Goal: Information Seeking & Learning: Learn about a topic

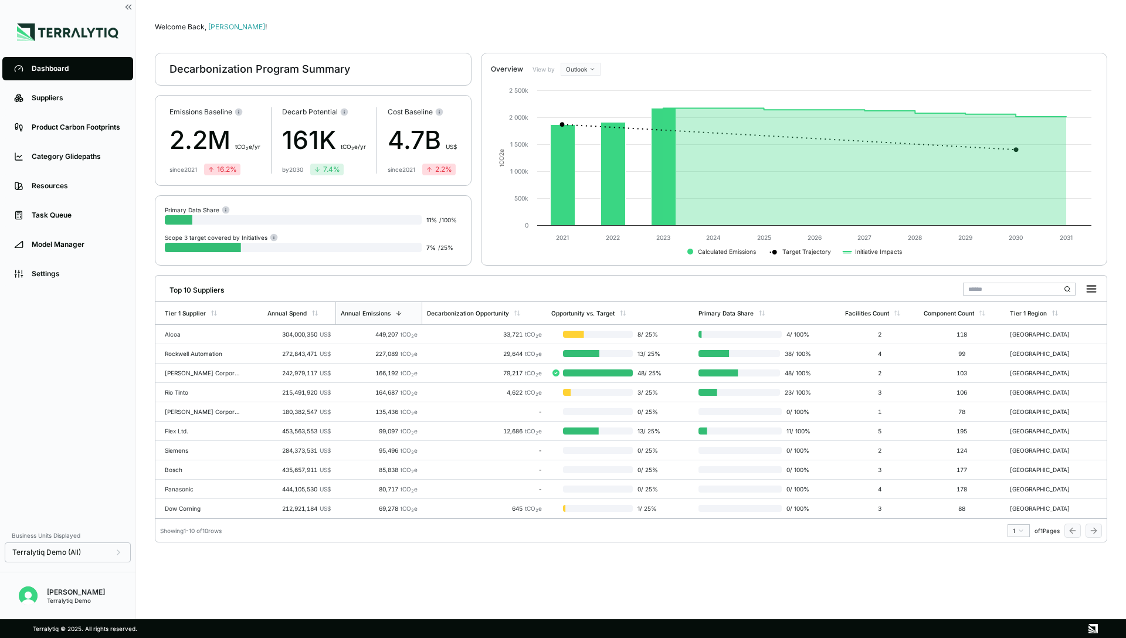
click at [469, 121] on div "Emissions Baseline 2.2M t CO 2 e/yr since [DATE] 16.2 % Decarb Potential 161K t…" at bounding box center [313, 140] width 317 height 91
click at [454, 120] on div "Cost Baseline 4.7B US$ since [DATE] 2.2 %" at bounding box center [422, 140] width 69 height 66
click at [80, 126] on div "Product Carbon Footprints" at bounding box center [77, 127] width 90 height 9
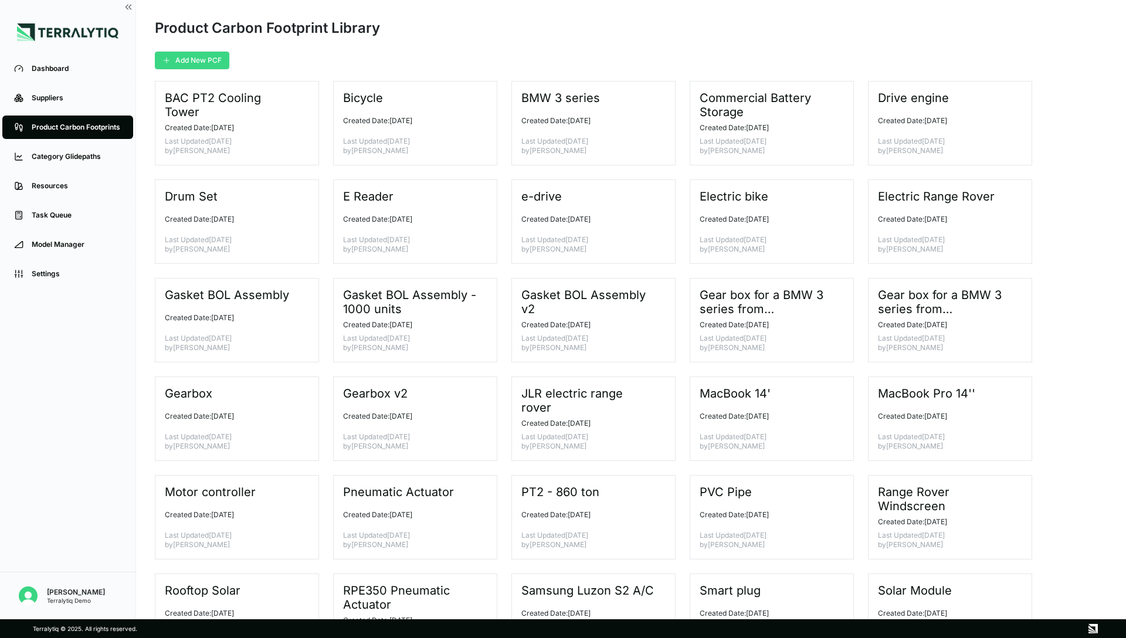
click at [207, 65] on button "Add New PCF" at bounding box center [192, 61] width 74 height 18
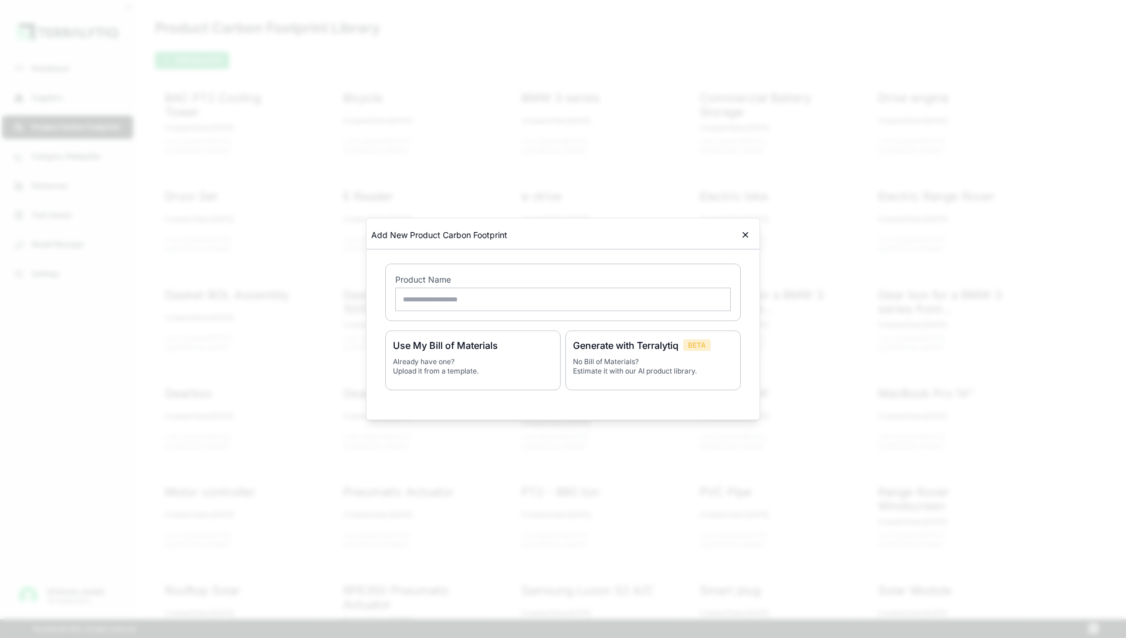
click at [560, 302] on input "text" at bounding box center [563, 299] width 336 height 23
type input "**********"
click at [639, 361] on p "No Bill of Materials? Estimate it with our AI product library." at bounding box center [653, 366] width 160 height 19
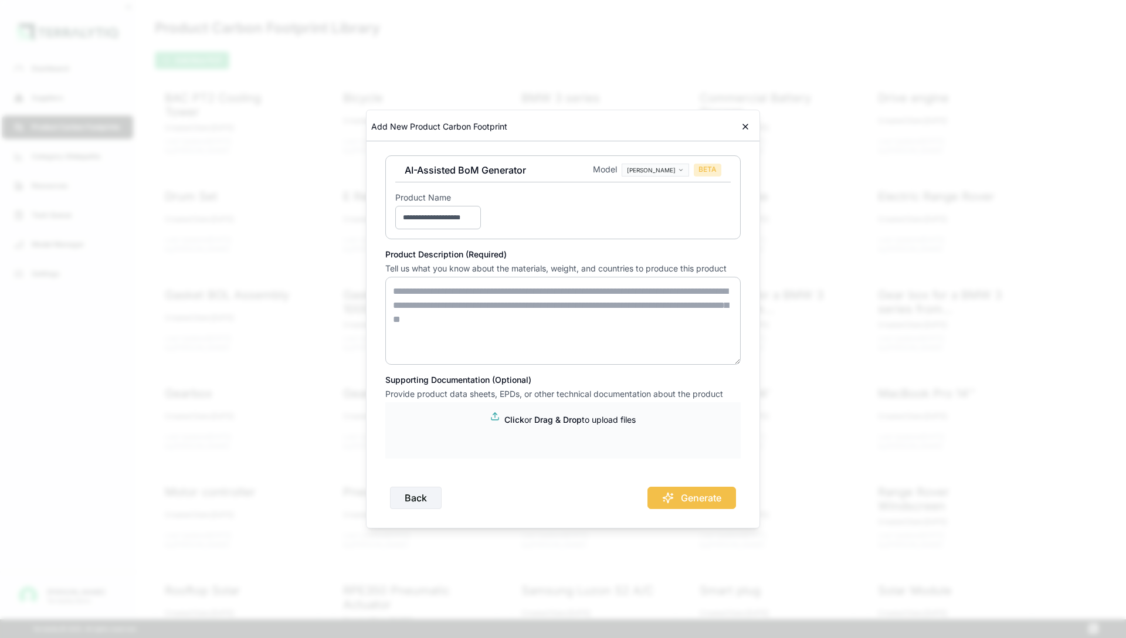
click at [425, 287] on textarea at bounding box center [562, 321] width 355 height 88
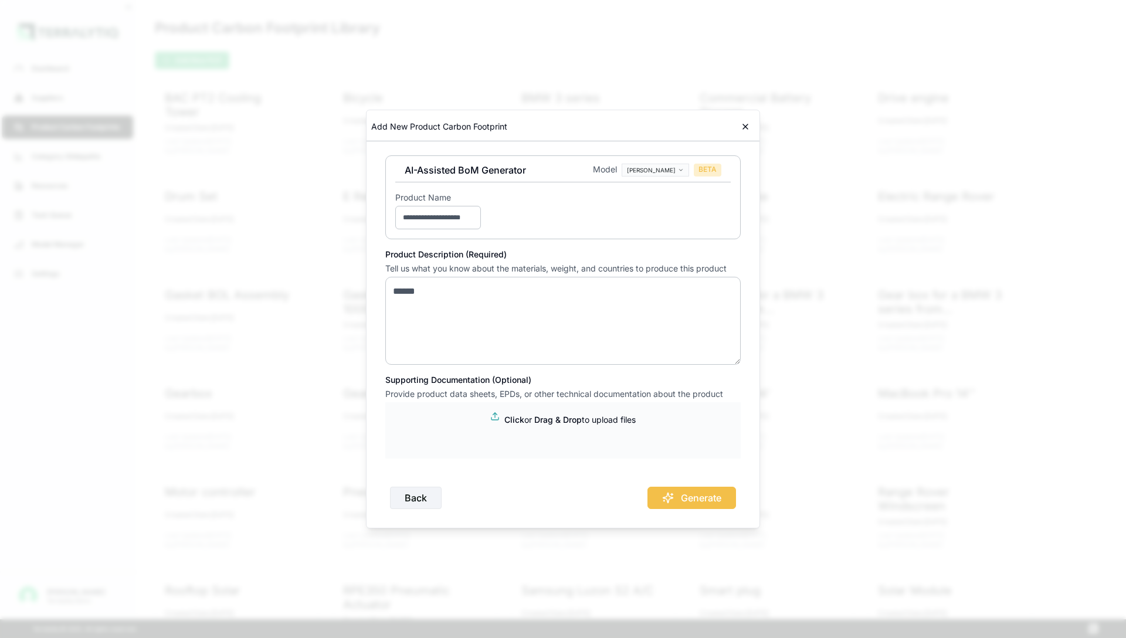
paste textarea "**********"
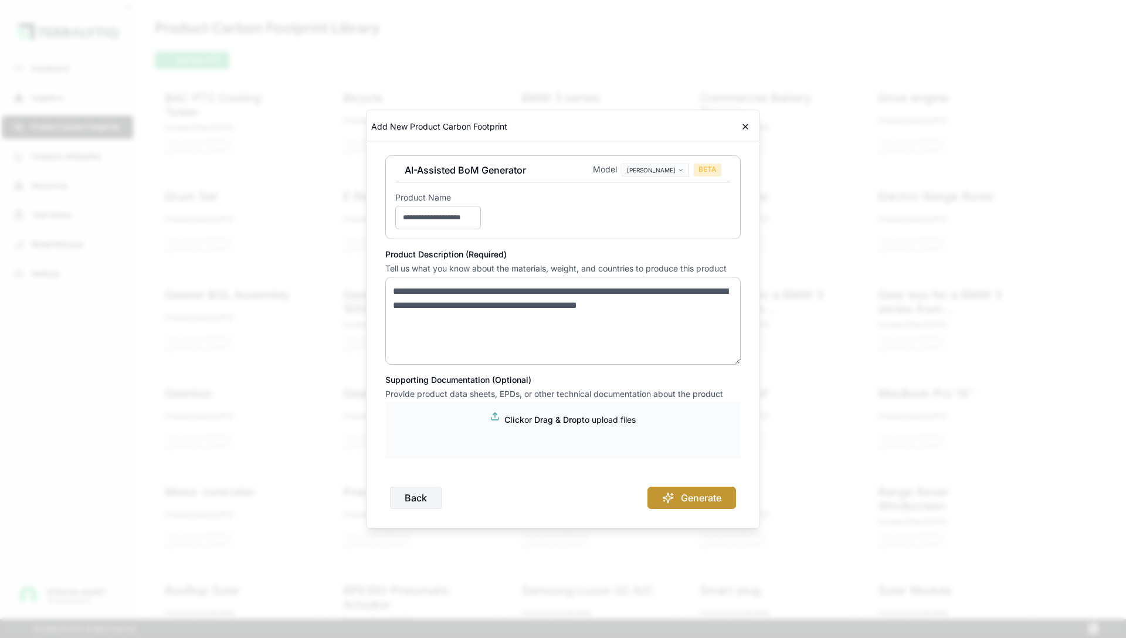
type textarea "**********"
click at [688, 493] on button "Generate" at bounding box center [692, 498] width 89 height 22
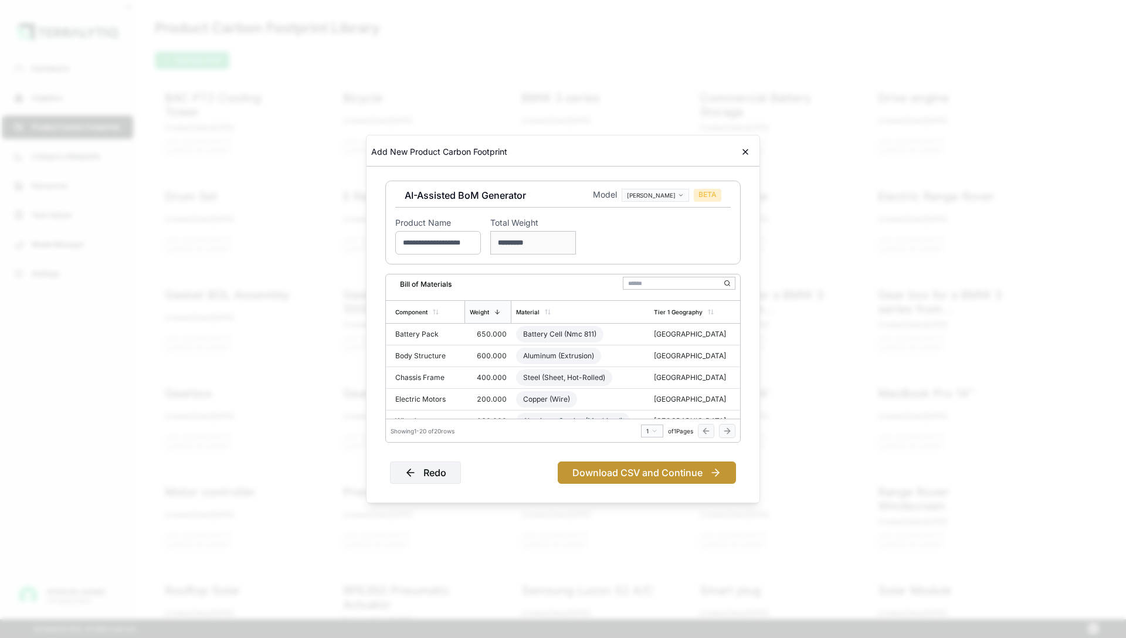
click at [611, 467] on button "Download CSV and Continue" at bounding box center [647, 473] width 178 height 22
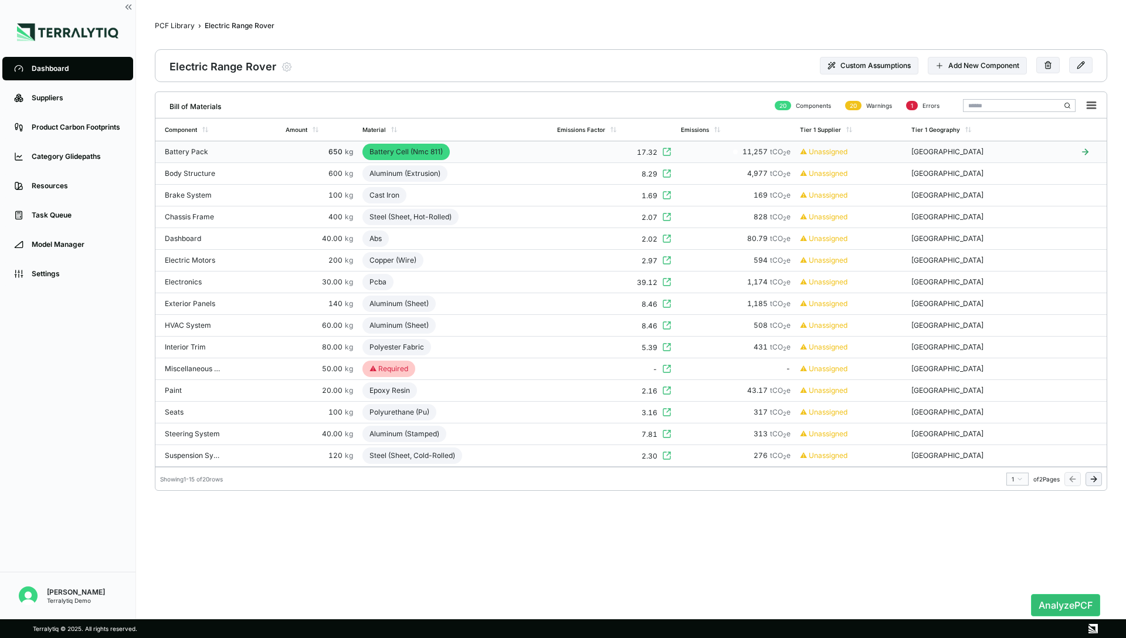
click at [574, 154] on div "17.32" at bounding box center [614, 152] width 114 height 11
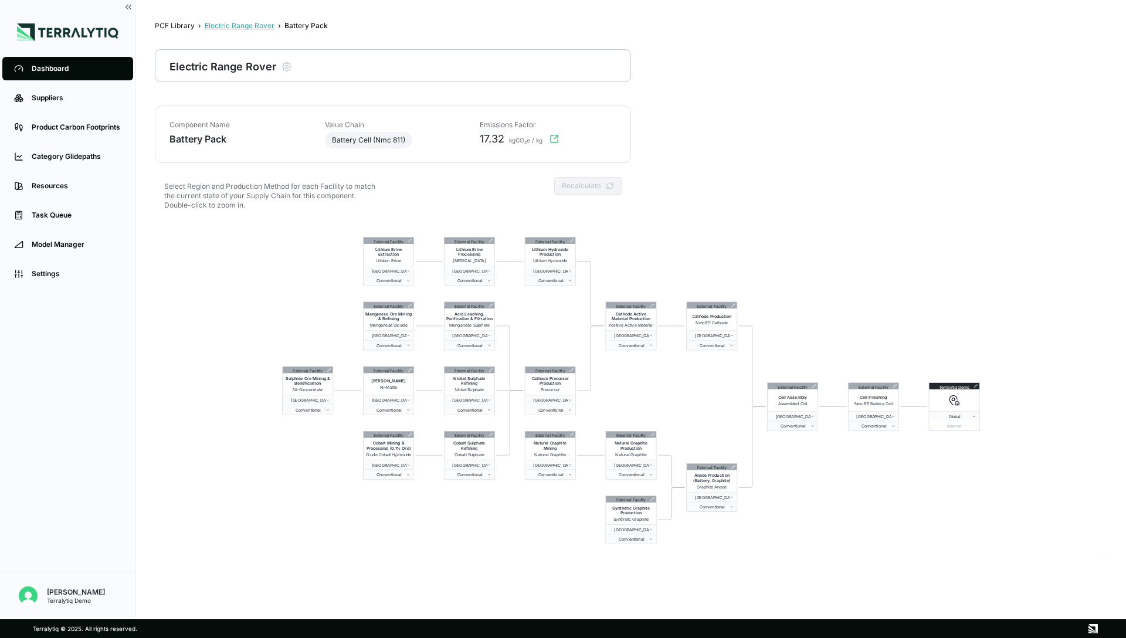
click at [259, 29] on div "Electric Range Rover" at bounding box center [240, 25] width 70 height 9
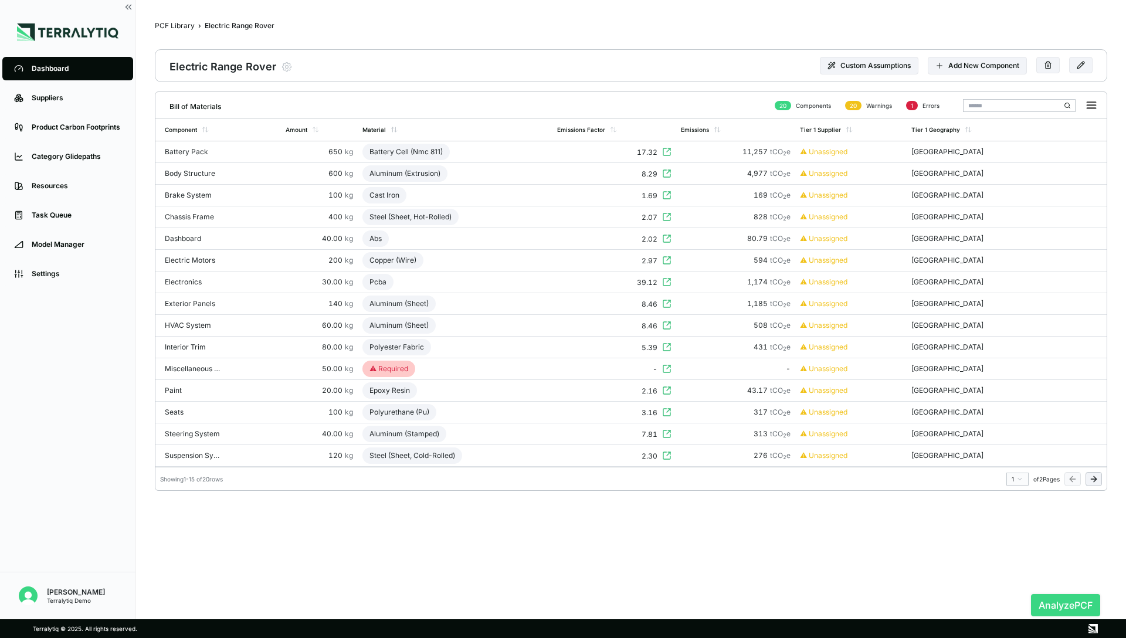
click at [1078, 601] on button "Analyze PCF" at bounding box center [1065, 605] width 69 height 22
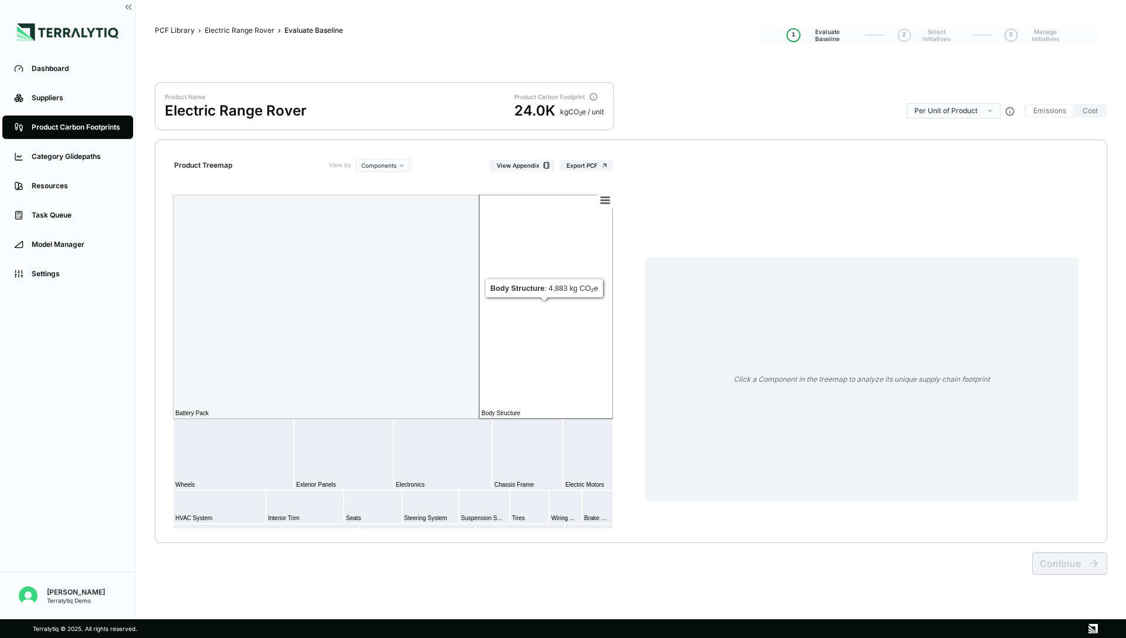
click at [541, 315] on rect at bounding box center [546, 307] width 134 height 224
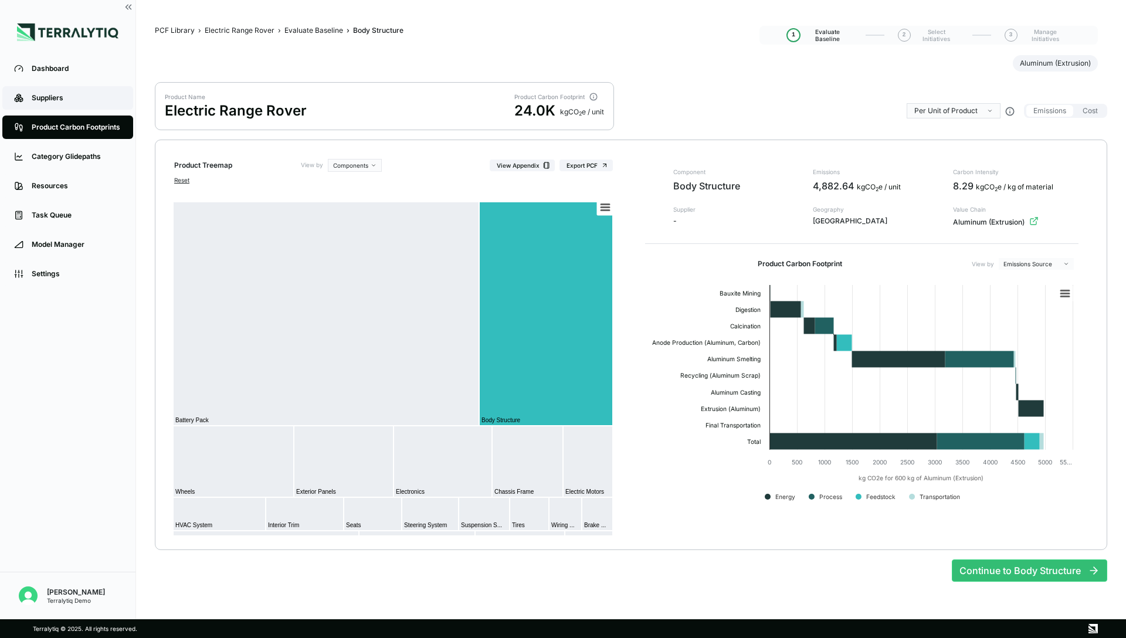
click at [50, 99] on div "Suppliers" at bounding box center [77, 97] width 90 height 9
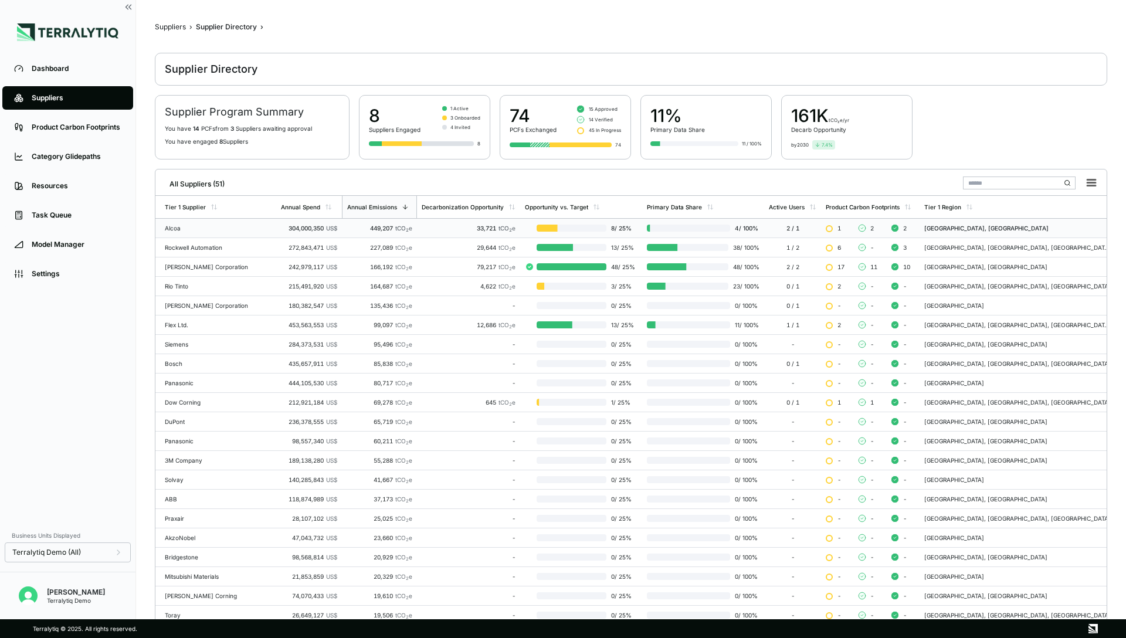
click at [245, 229] on div "Alcoa" at bounding box center [218, 228] width 107 height 7
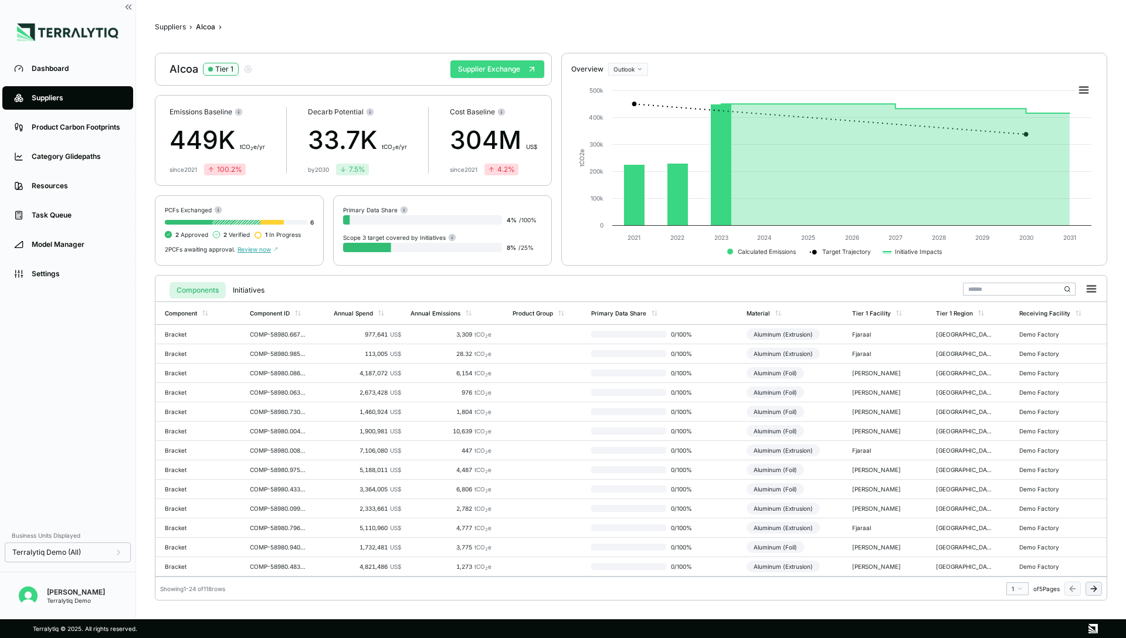
click at [502, 68] on button "Supplier Exchange" at bounding box center [498, 69] width 94 height 18
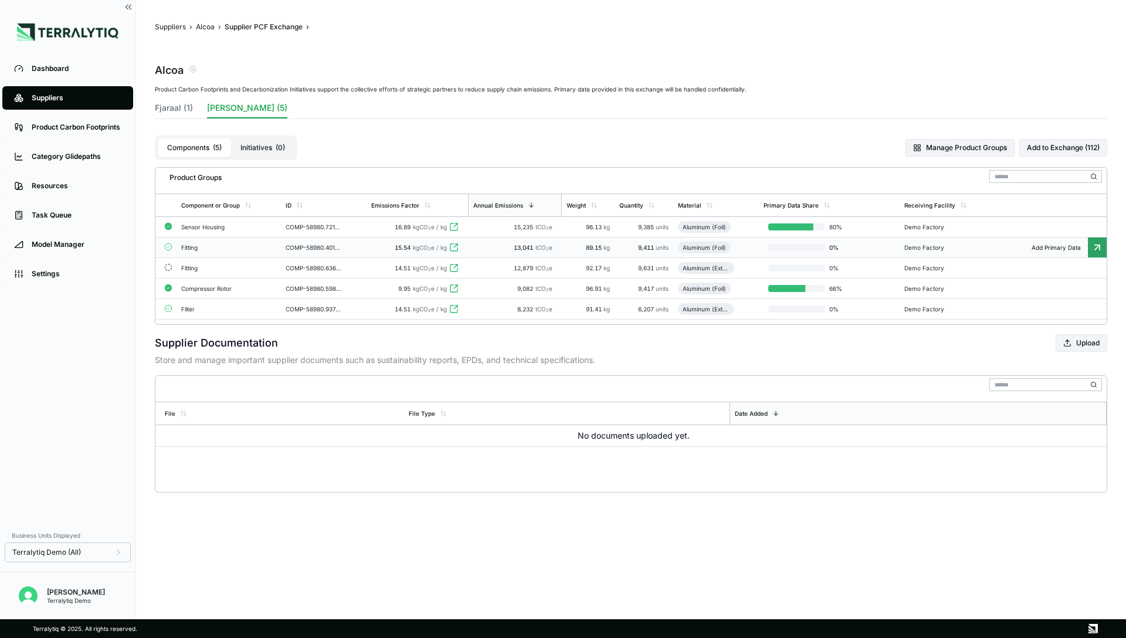
click at [382, 241] on td "15.54 kgCO 2 e / kg" at bounding box center [417, 248] width 101 height 21
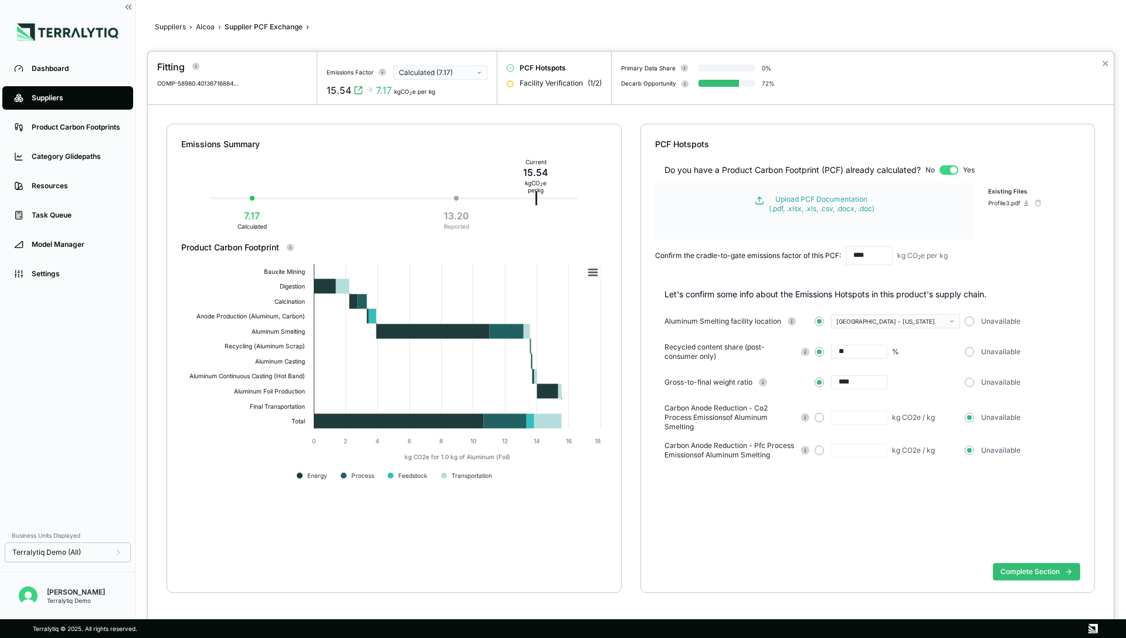
click at [48, 68] on div at bounding box center [563, 319] width 1126 height 638
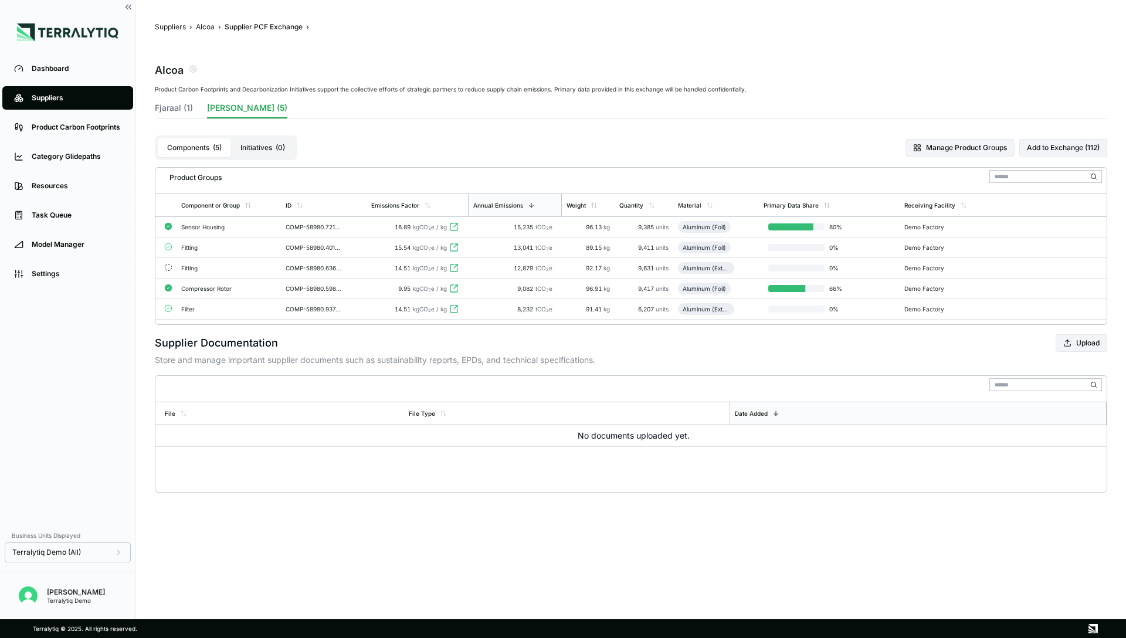
click at [270, 145] on button "Initiatives ( 0 )" at bounding box center [262, 147] width 63 height 19
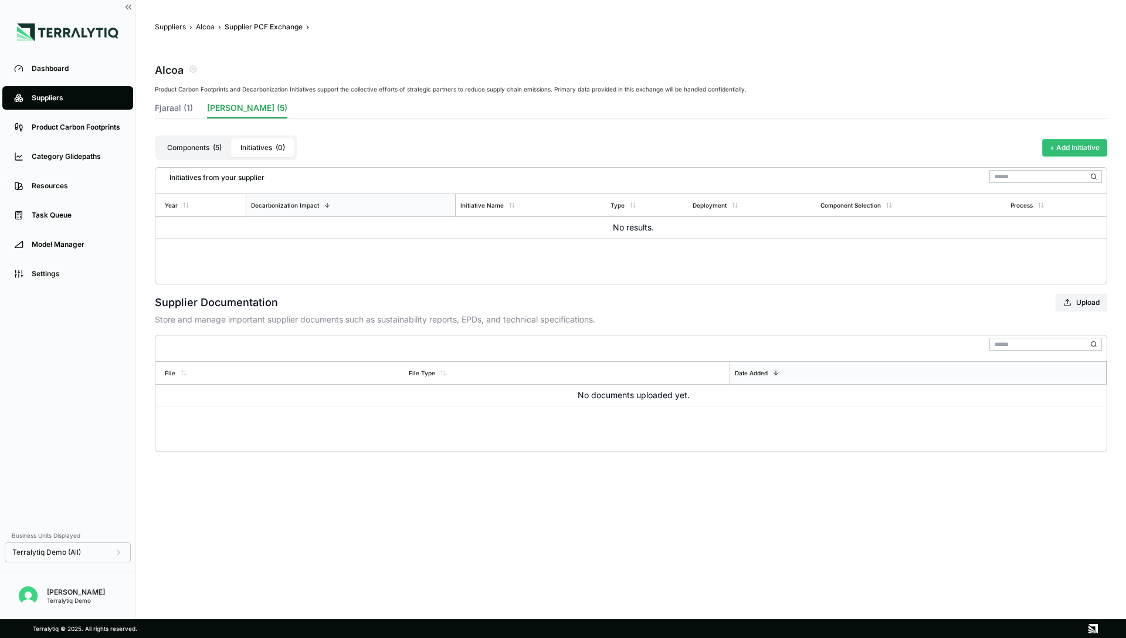
click at [1080, 144] on button "+ Add Initiative" at bounding box center [1074, 148] width 65 height 18
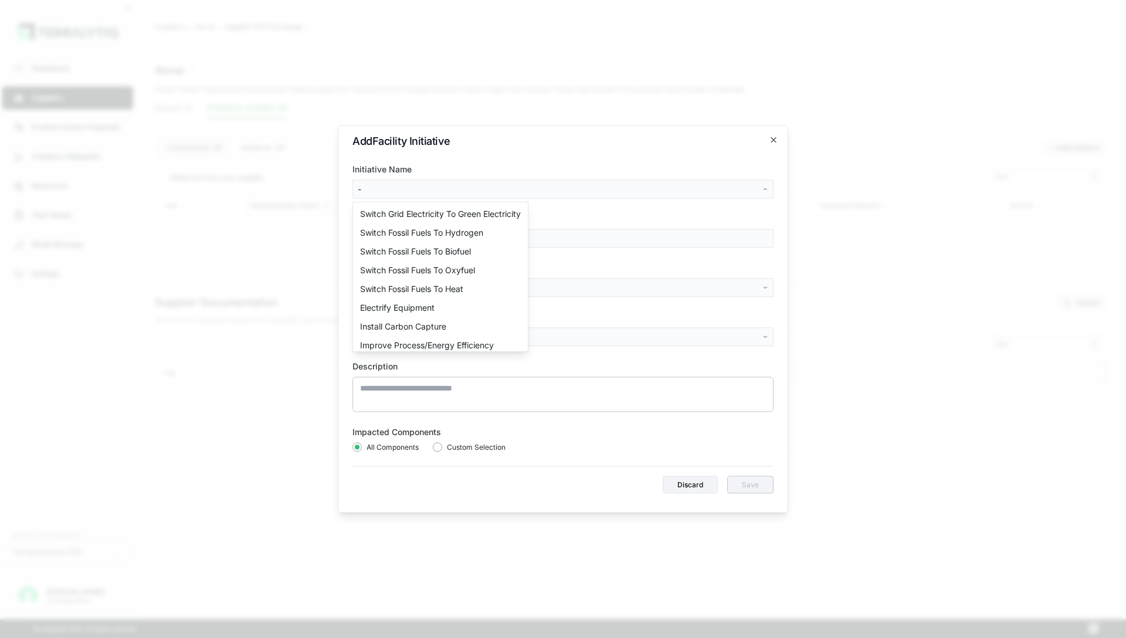
click at [543, 191] on body "Dashboard Suppliers Product Carbon Footprints Category Glidepaths Resources Tas…" at bounding box center [563, 319] width 1126 height 638
click at [459, 246] on div "Switch Fossil Fuels To Biofuel" at bounding box center [440, 251] width 170 height 19
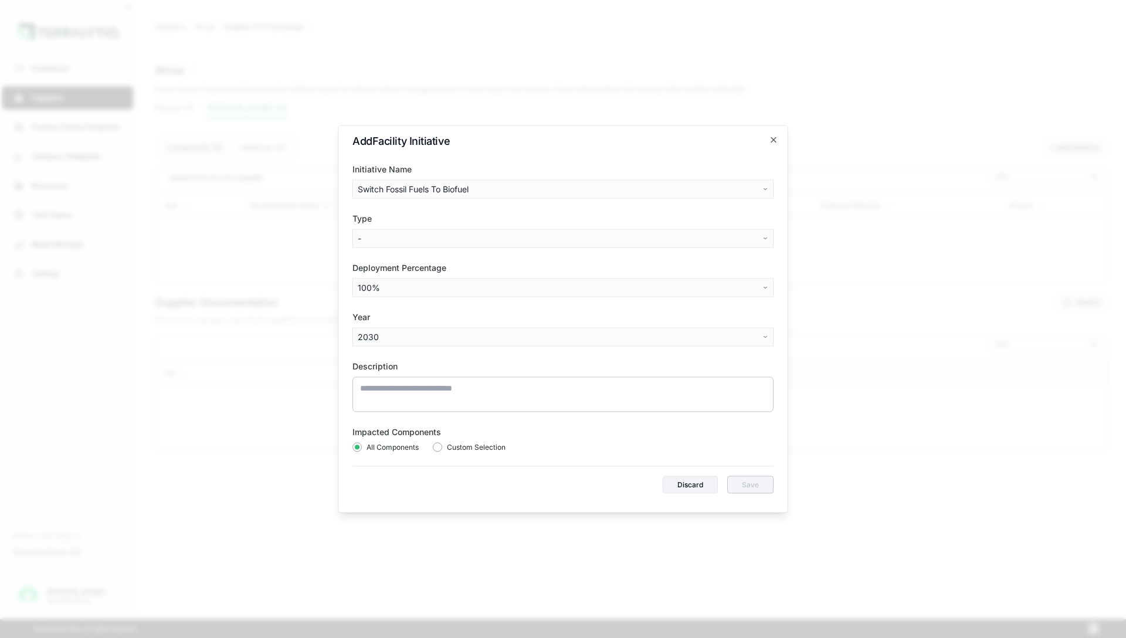
click at [450, 241] on body "Dashboard Suppliers Product Carbon Footprints Category Glidepaths Resources Tas…" at bounding box center [563, 319] width 1126 height 638
click at [408, 266] on div "Biogas" at bounding box center [389, 263] width 69 height 19
click at [758, 479] on button "Save" at bounding box center [750, 485] width 46 height 18
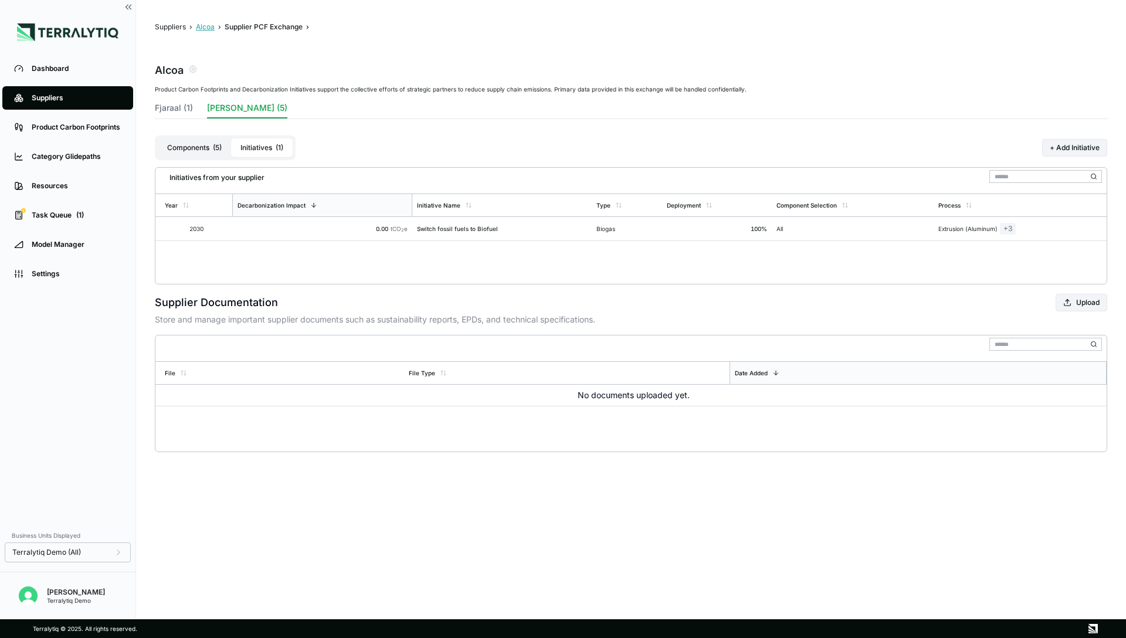
click at [204, 28] on button "Alcoa" at bounding box center [205, 26] width 19 height 9
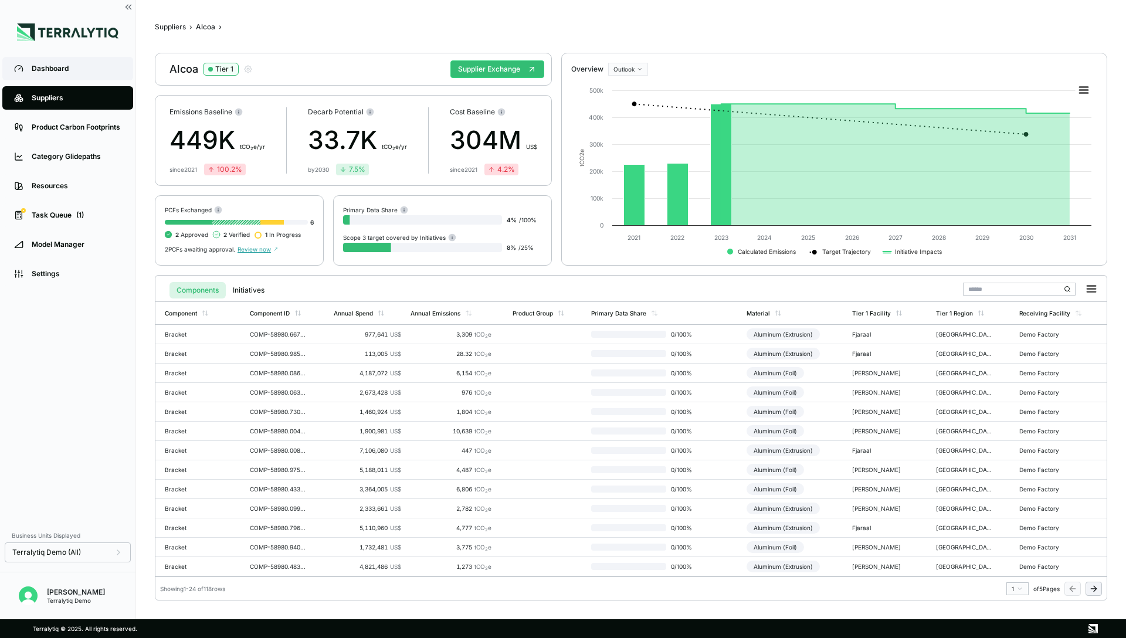
click at [42, 73] on div "Dashboard" at bounding box center [77, 68] width 90 height 9
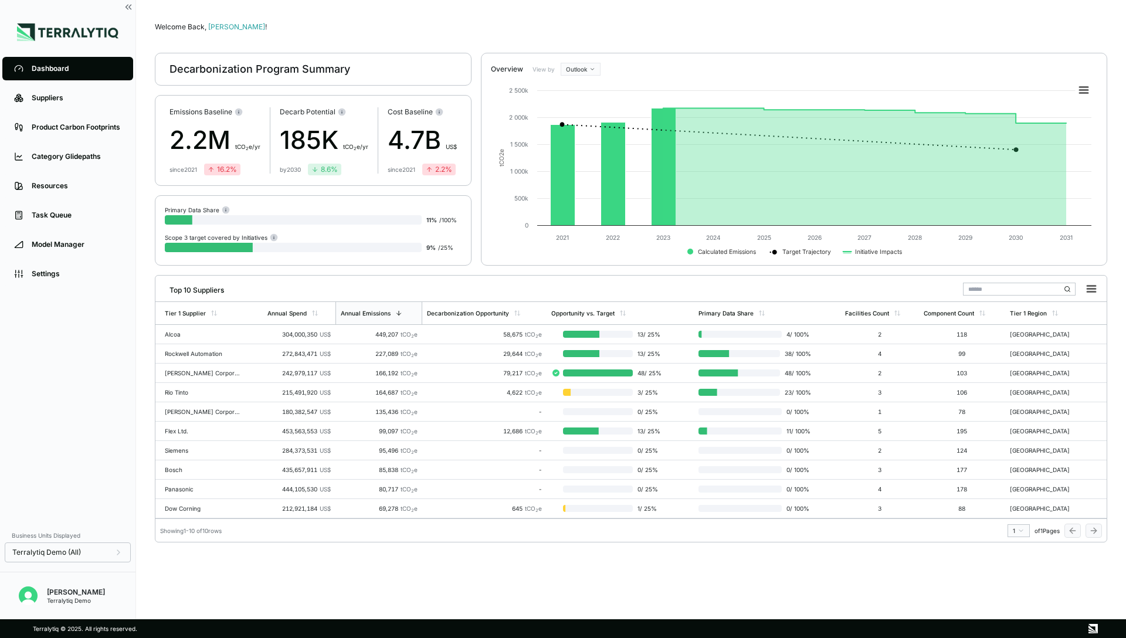
click at [56, 73] on div "Dashboard" at bounding box center [77, 68] width 90 height 9
click at [428, 120] on div "Cost Baseline 4.7B US$ since [DATE] 2.2 %" at bounding box center [422, 140] width 69 height 66
click at [375, 131] on div "Emissions Baseline 2.2M t CO 2 e/yr since [DATE] 16.2 % Decarb Potential 185K t…" at bounding box center [313, 140] width 317 height 91
click at [62, 127] on div "Product Carbon Footprints" at bounding box center [77, 127] width 90 height 9
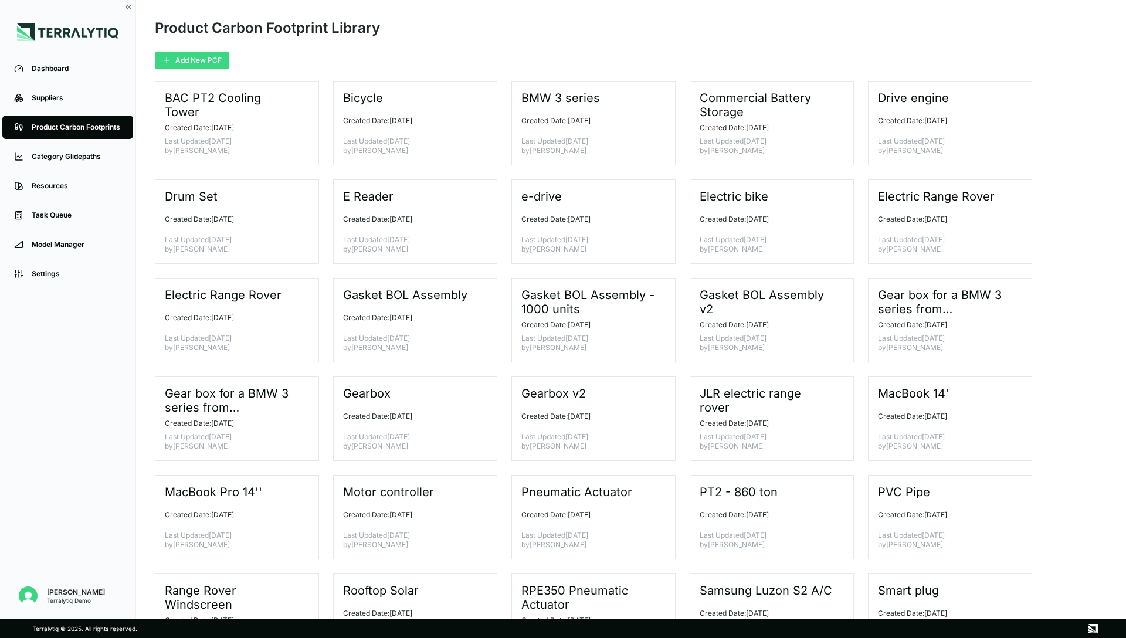
click at [201, 60] on button "Add New PCF" at bounding box center [192, 61] width 74 height 18
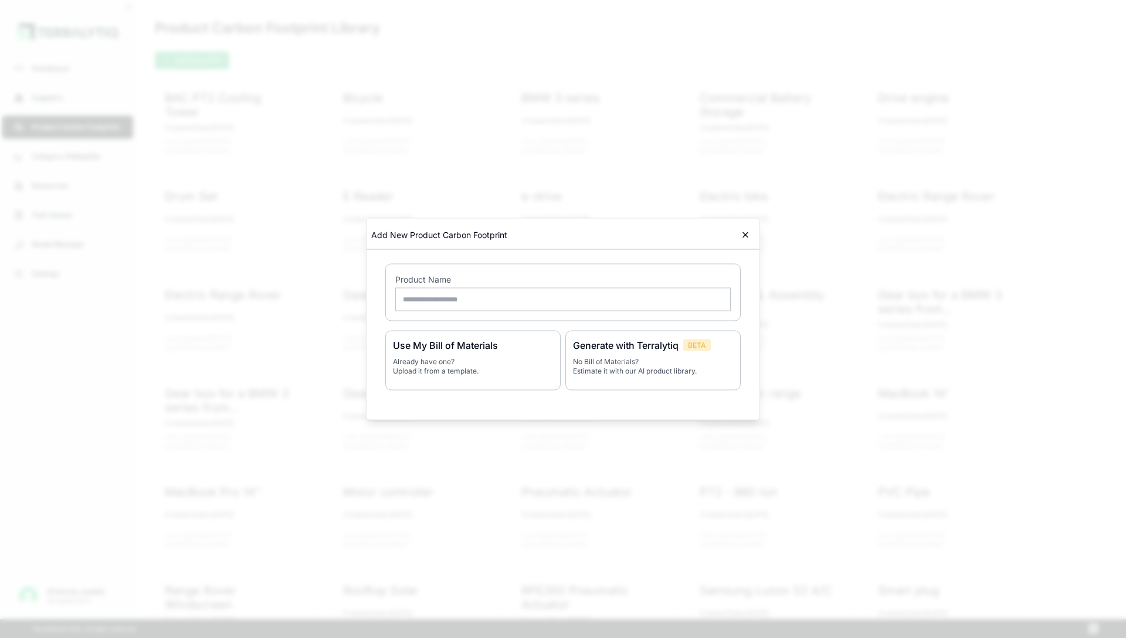
click at [442, 293] on input "text" at bounding box center [563, 299] width 336 height 23
type input "**********"
click at [663, 364] on p "No Bill of Materials? Estimate it with our AI product library." at bounding box center [653, 366] width 160 height 19
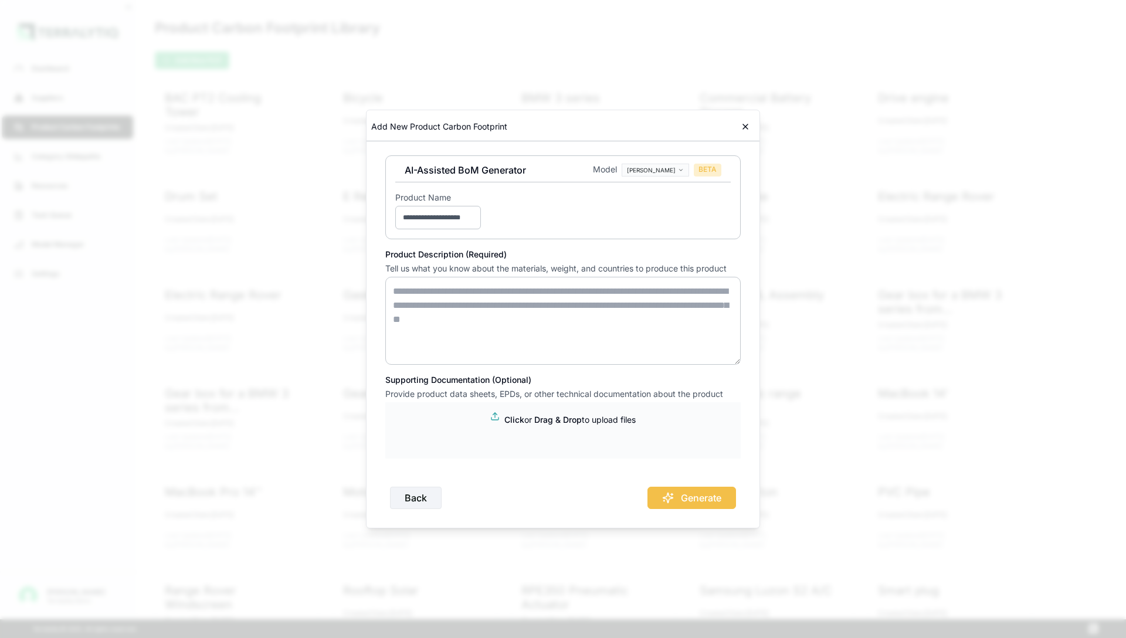
click at [446, 303] on textarea at bounding box center [562, 321] width 355 height 88
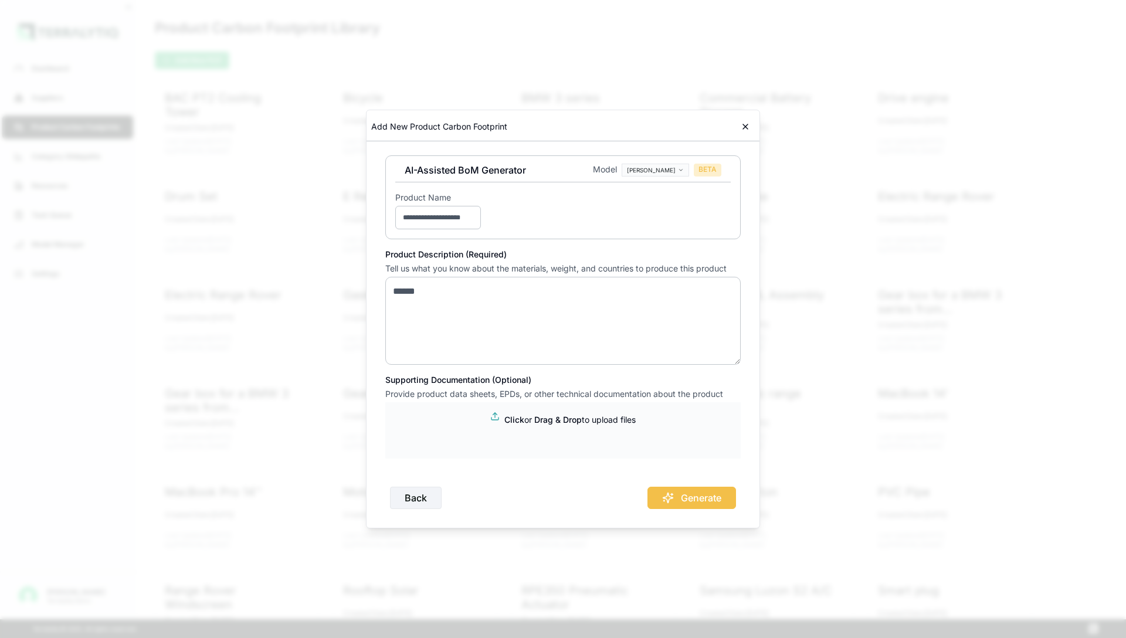
paste textarea "**********"
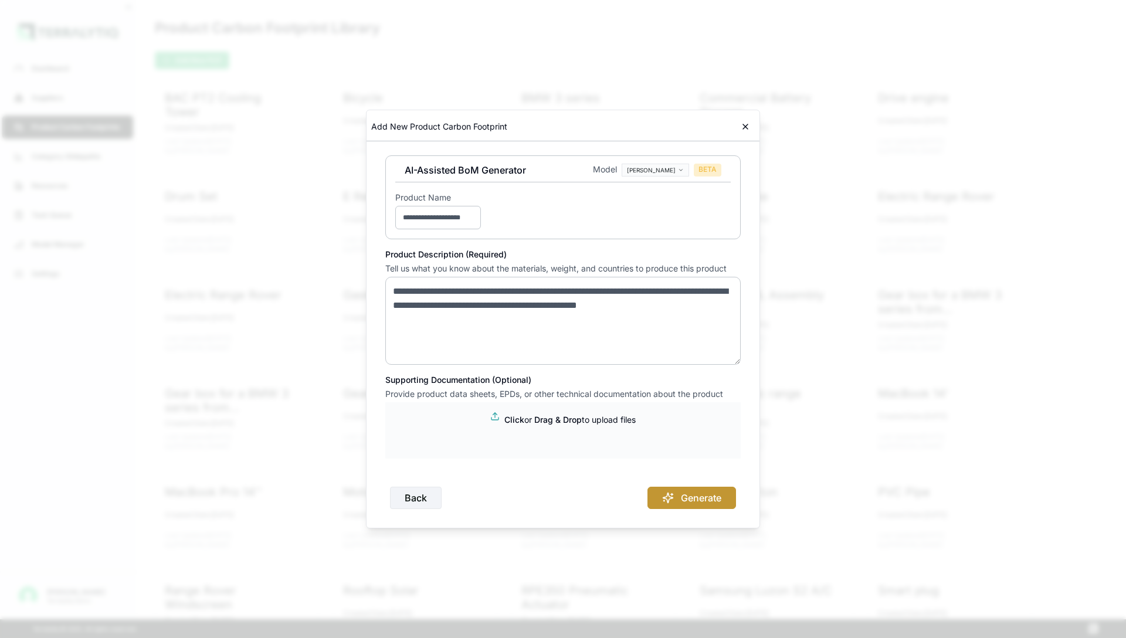
type textarea "**********"
click at [699, 499] on button "Generate" at bounding box center [692, 498] width 89 height 22
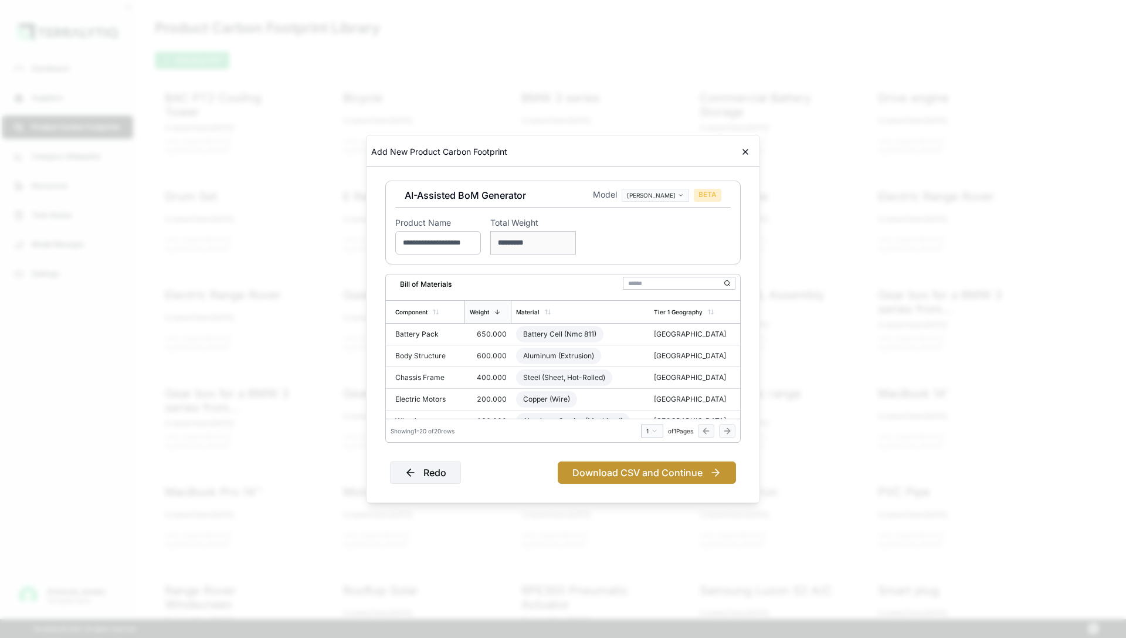
click at [665, 468] on button "Download CSV and Continue" at bounding box center [647, 473] width 178 height 22
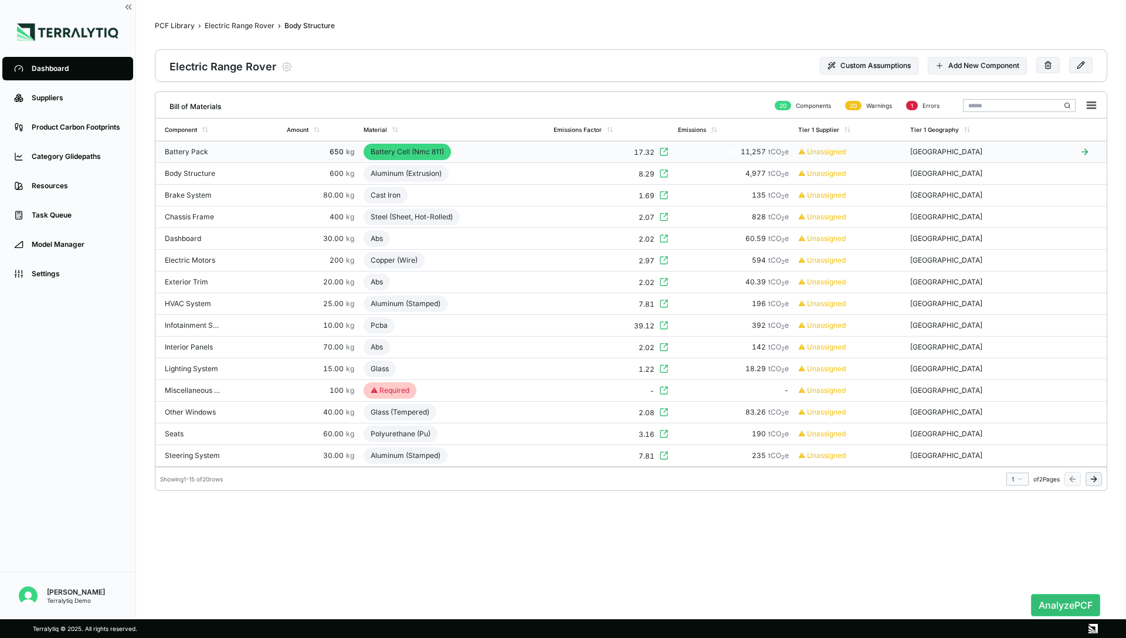
click at [621, 156] on div "17.32" at bounding box center [611, 152] width 115 height 11
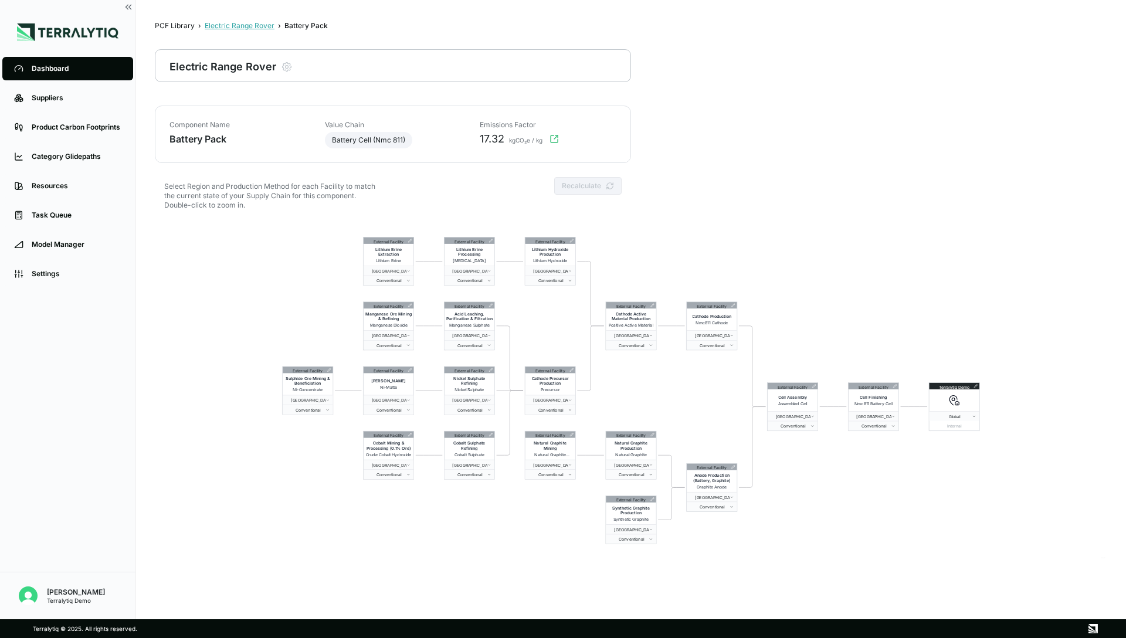
click at [253, 26] on div "Electric Range Rover" at bounding box center [240, 25] width 70 height 9
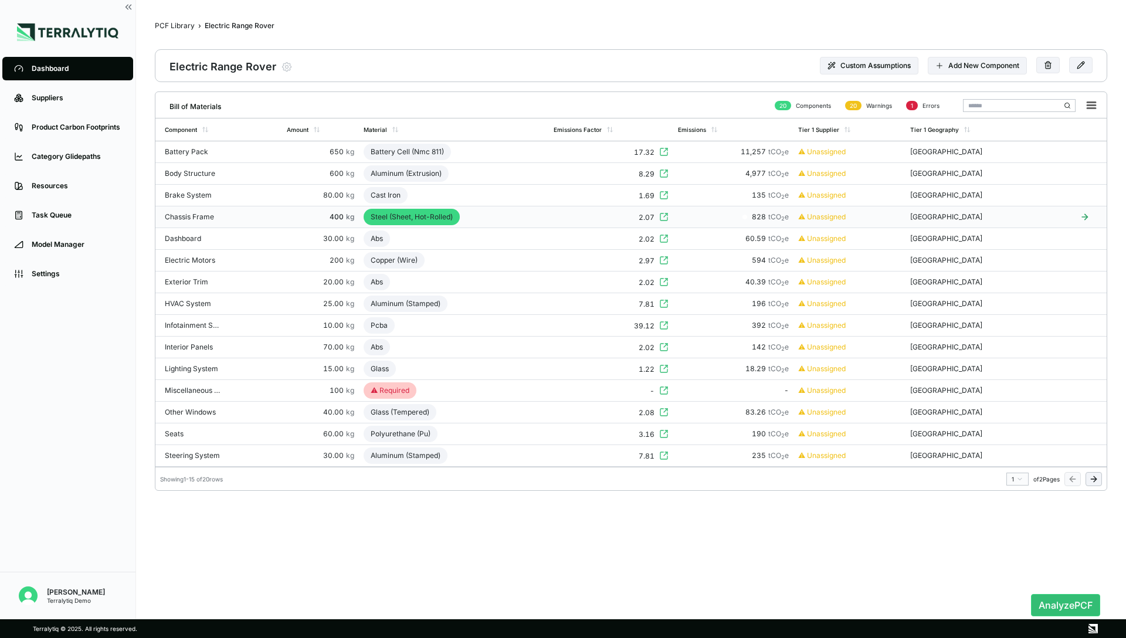
click at [533, 221] on td "Steel (Sheet, Hot-Rolled)" at bounding box center [454, 217] width 190 height 22
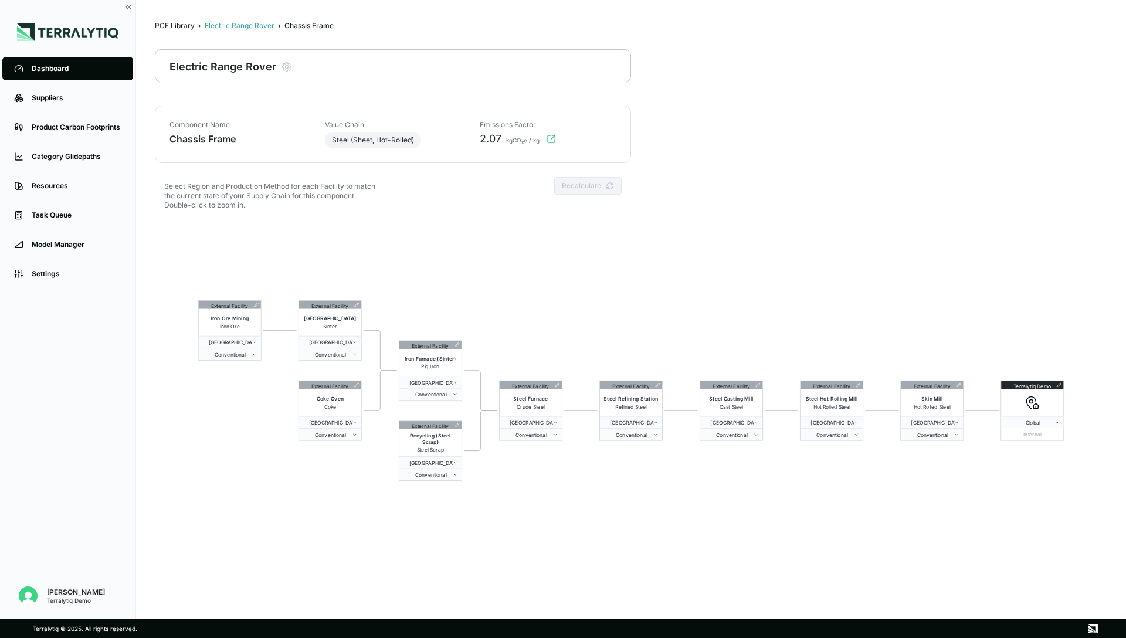
click at [245, 26] on div "Electric Range Rover" at bounding box center [240, 25] width 70 height 9
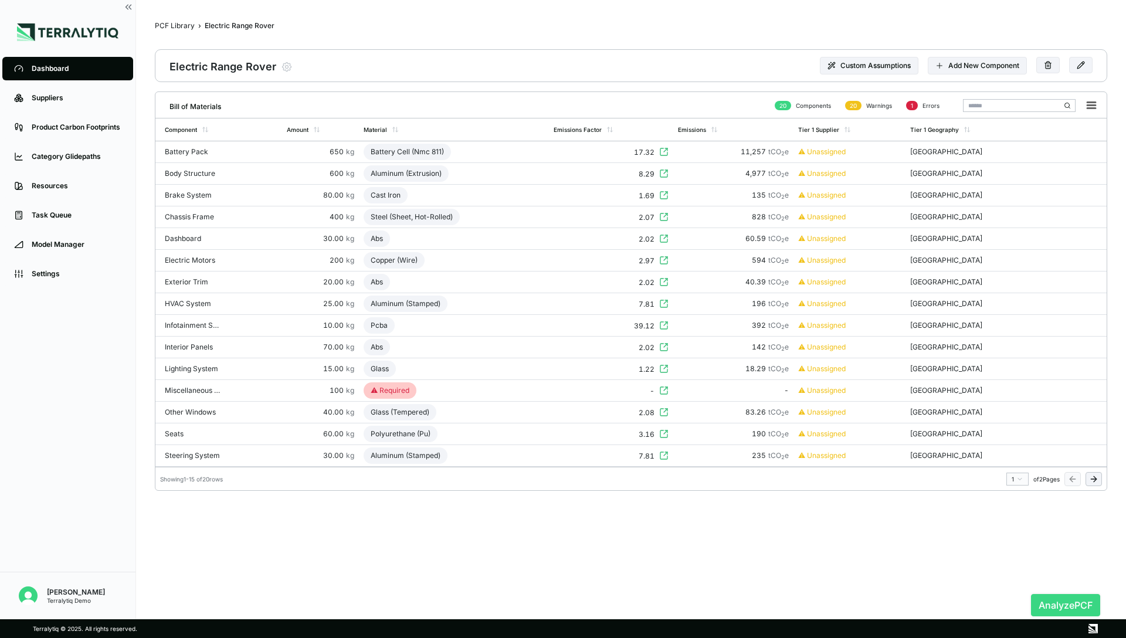
click at [1069, 601] on button "Analyze PCF" at bounding box center [1065, 605] width 69 height 22
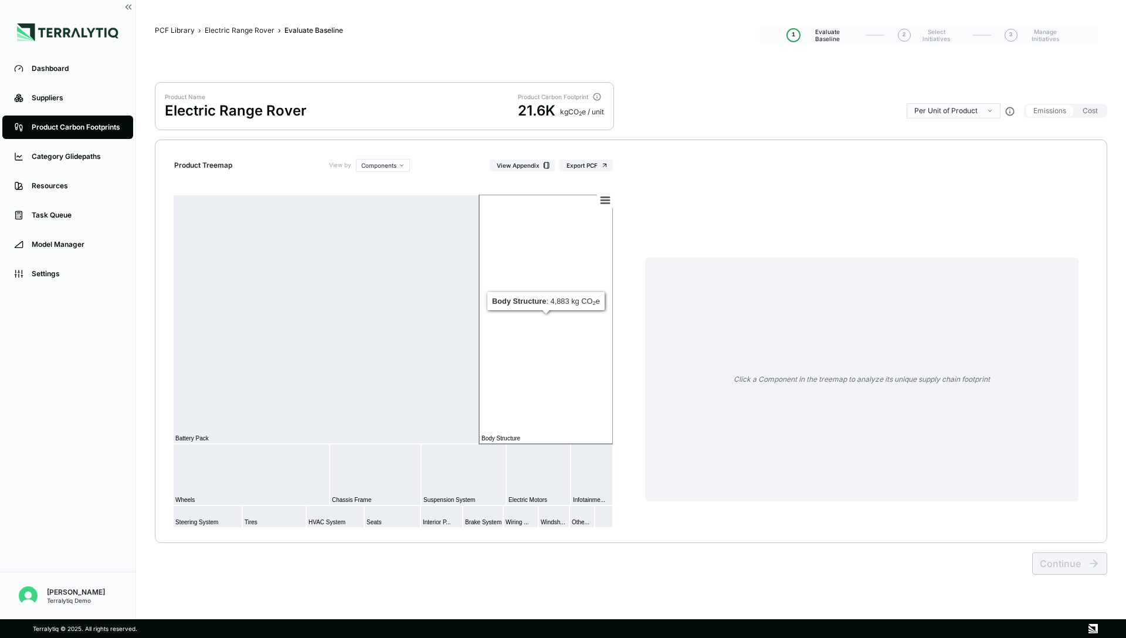
click at [529, 367] on rect at bounding box center [546, 319] width 134 height 249
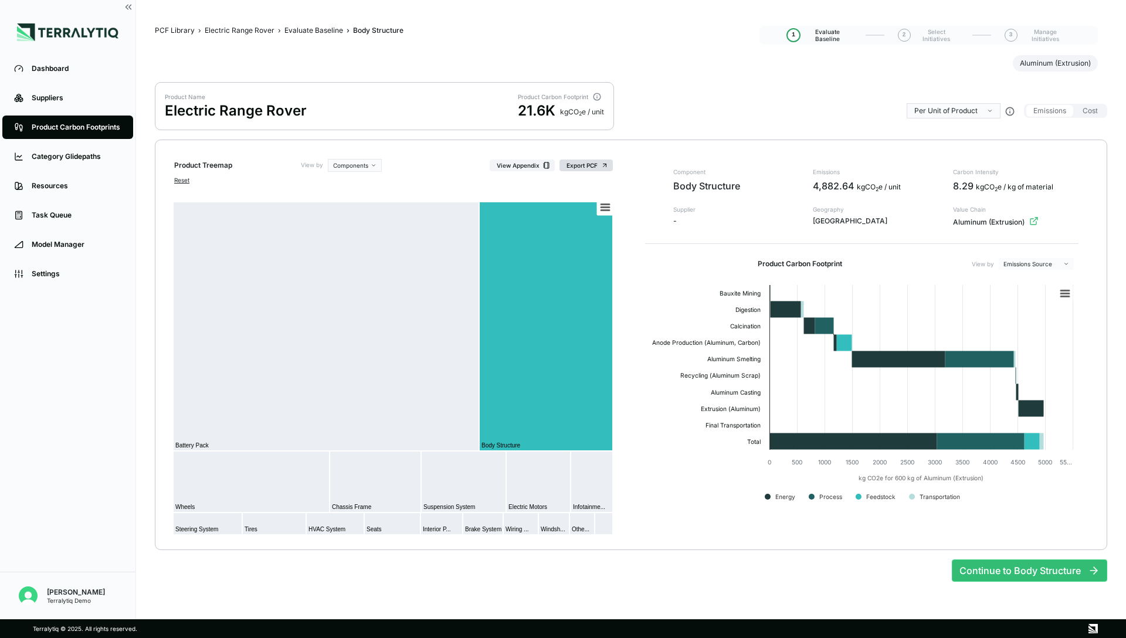
click at [591, 166] on button "Export PCF" at bounding box center [586, 166] width 53 height 12
click at [57, 69] on div "Dashboard" at bounding box center [77, 68] width 90 height 9
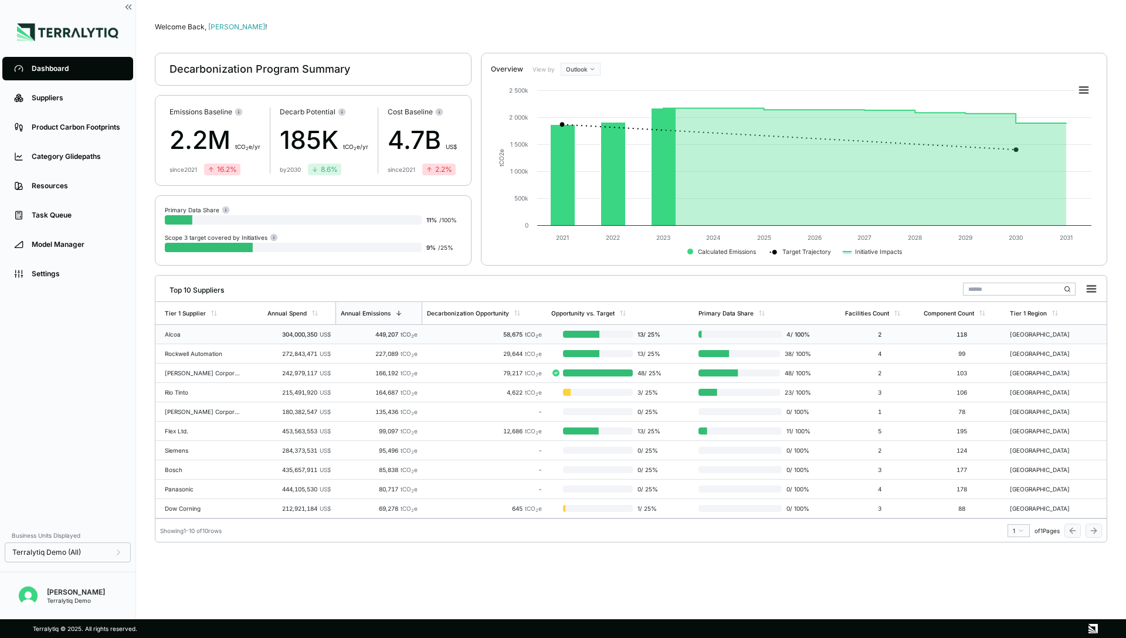
click at [350, 341] on td "449,207 tCO 2 e" at bounding box center [379, 334] width 87 height 19
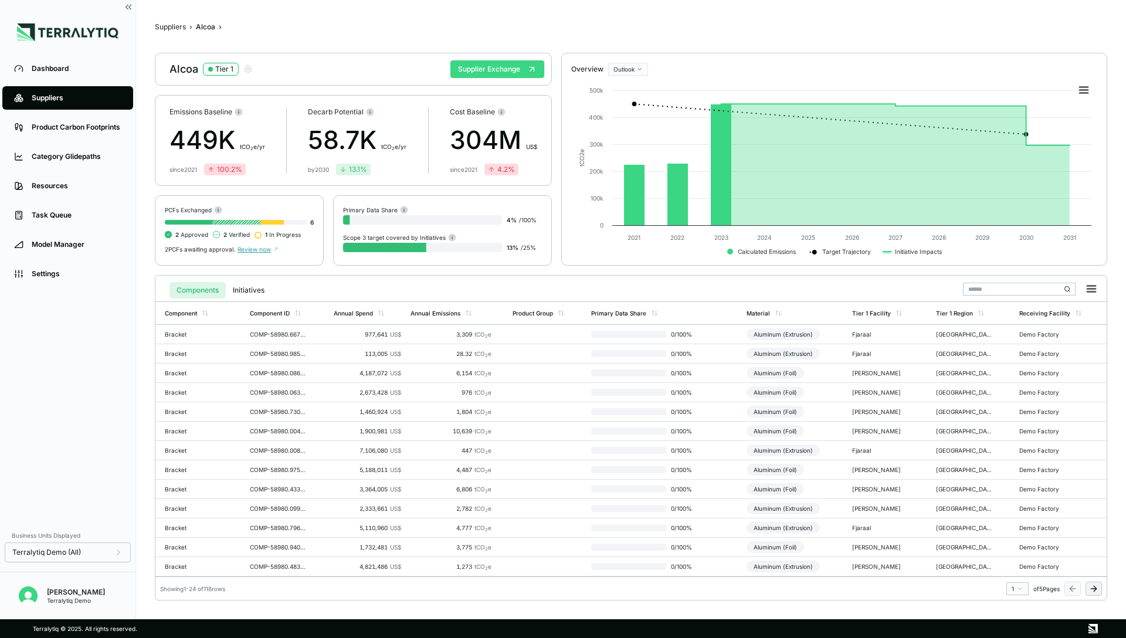
click at [465, 70] on button "Supplier Exchange" at bounding box center [498, 69] width 94 height 18
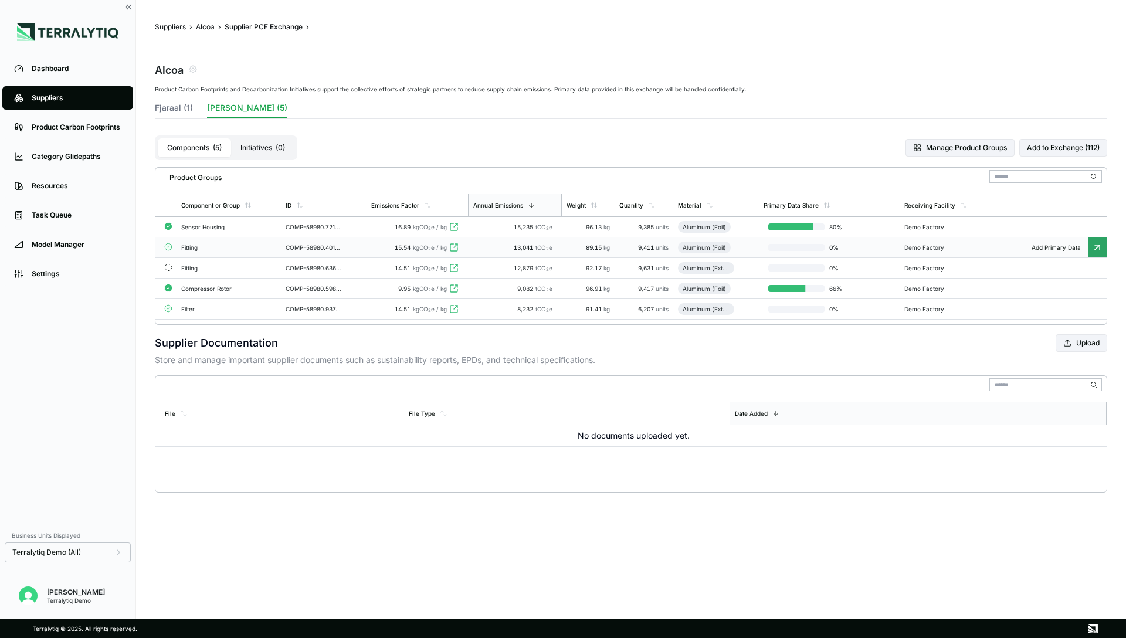
click at [372, 253] on td "15.54 kgCO 2 e / kg" at bounding box center [417, 248] width 101 height 21
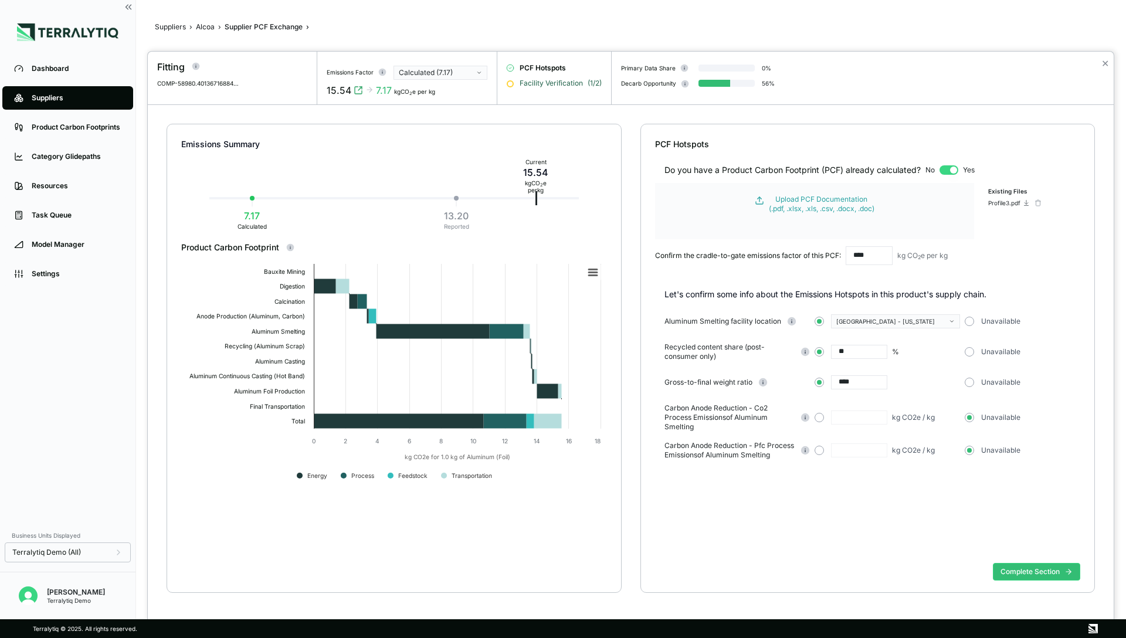
click at [547, 80] on span "Facility Verification" at bounding box center [551, 83] width 63 height 9
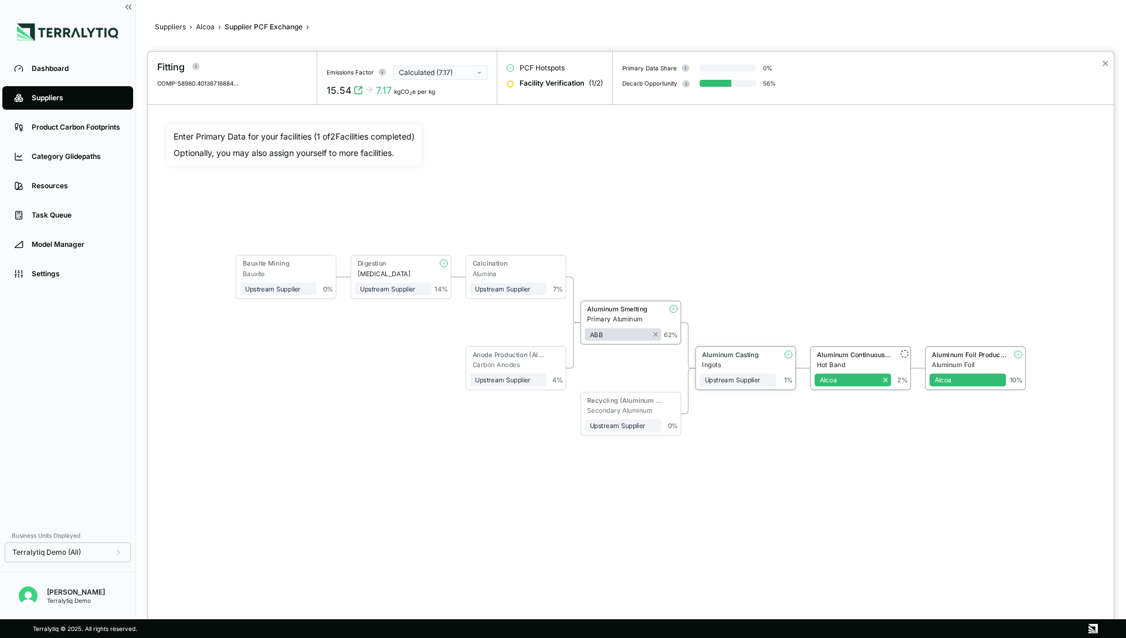
click at [763, 360] on div "Aluminum Casting" at bounding box center [736, 356] width 72 height 10
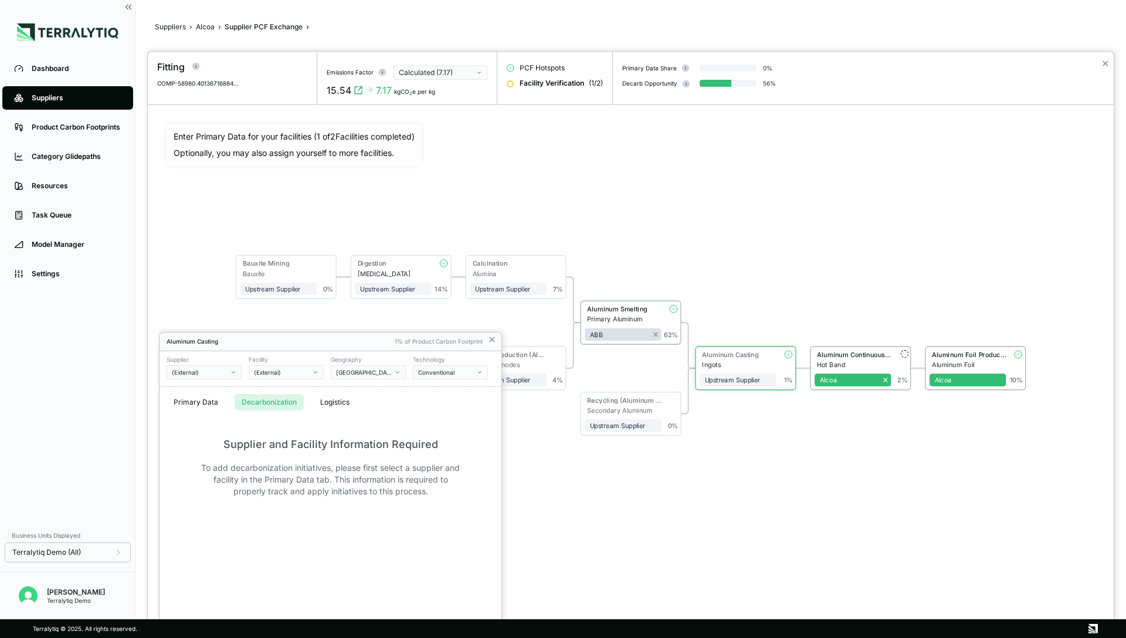
click at [276, 405] on button "Decarbonization" at bounding box center [269, 402] width 69 height 16
click at [495, 338] on icon at bounding box center [491, 339] width 9 height 9
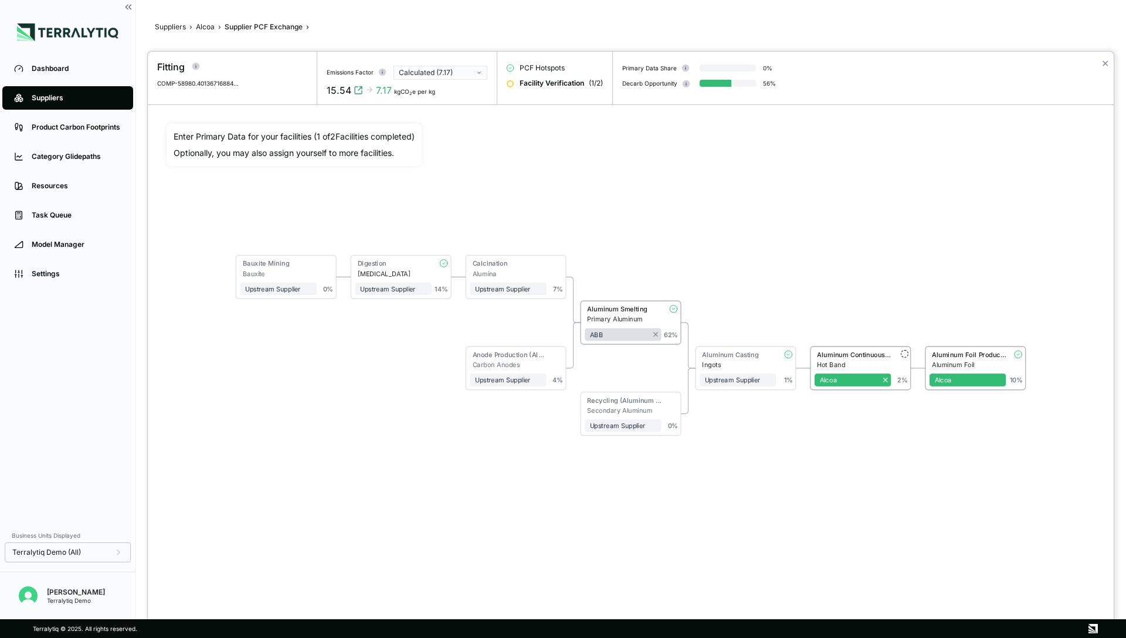
click at [204, 27] on div at bounding box center [563, 319] width 1126 height 638
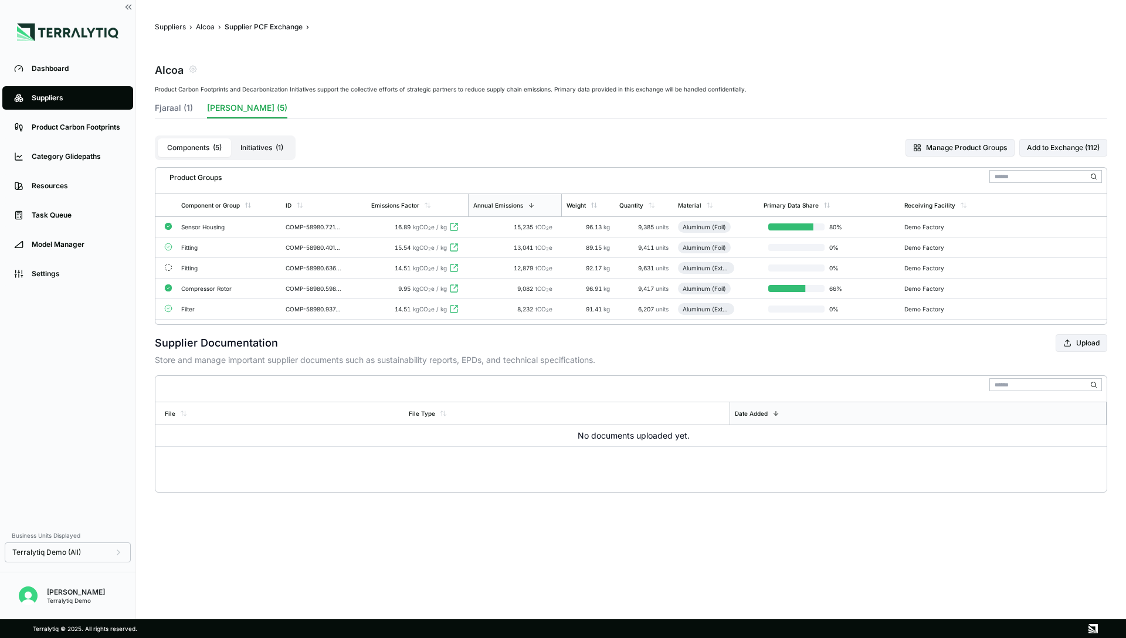
click at [258, 150] on button "Initiatives ( 1 )" at bounding box center [262, 147] width 62 height 19
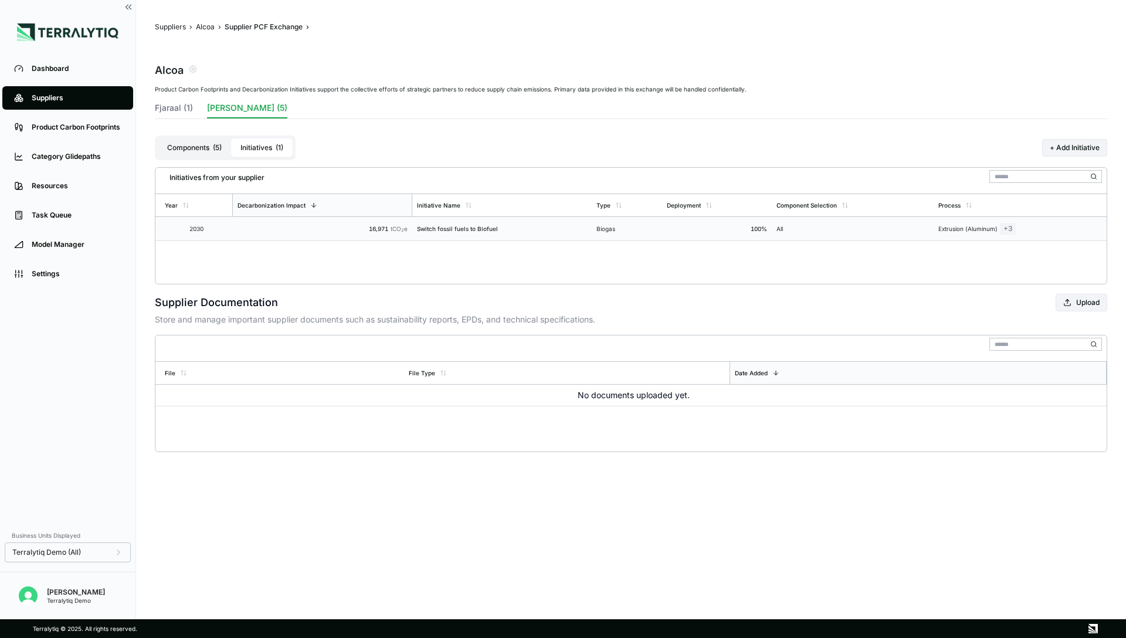
click at [465, 226] on div "Switch fossil fuels to Biofuel" at bounding box center [502, 228] width 170 height 7
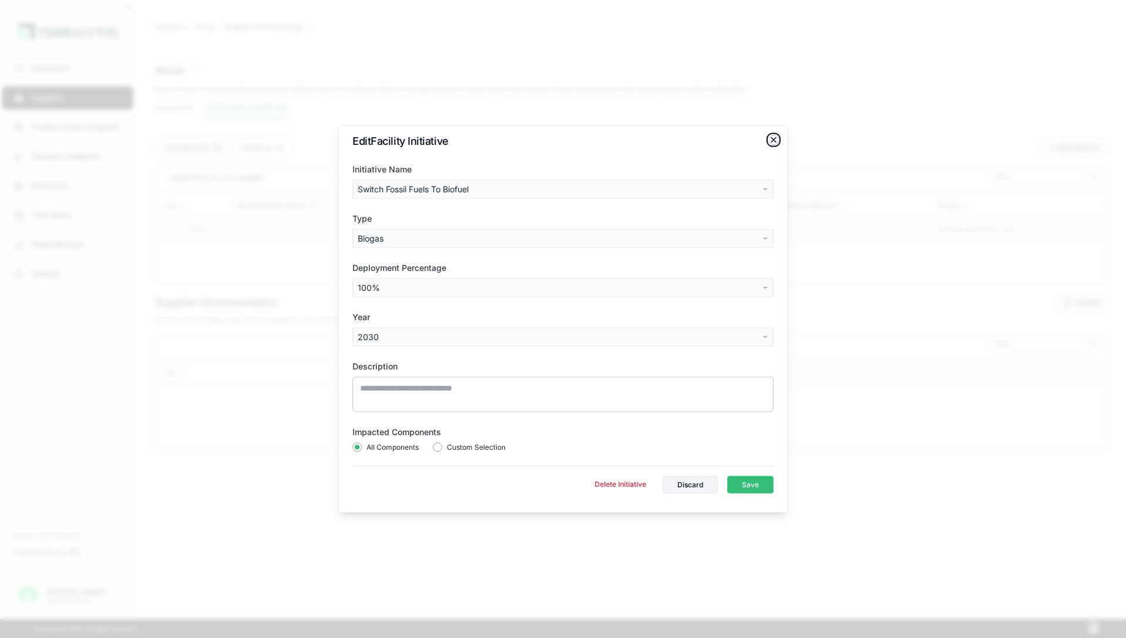
click at [773, 140] on icon "button" at bounding box center [773, 140] width 5 height 5
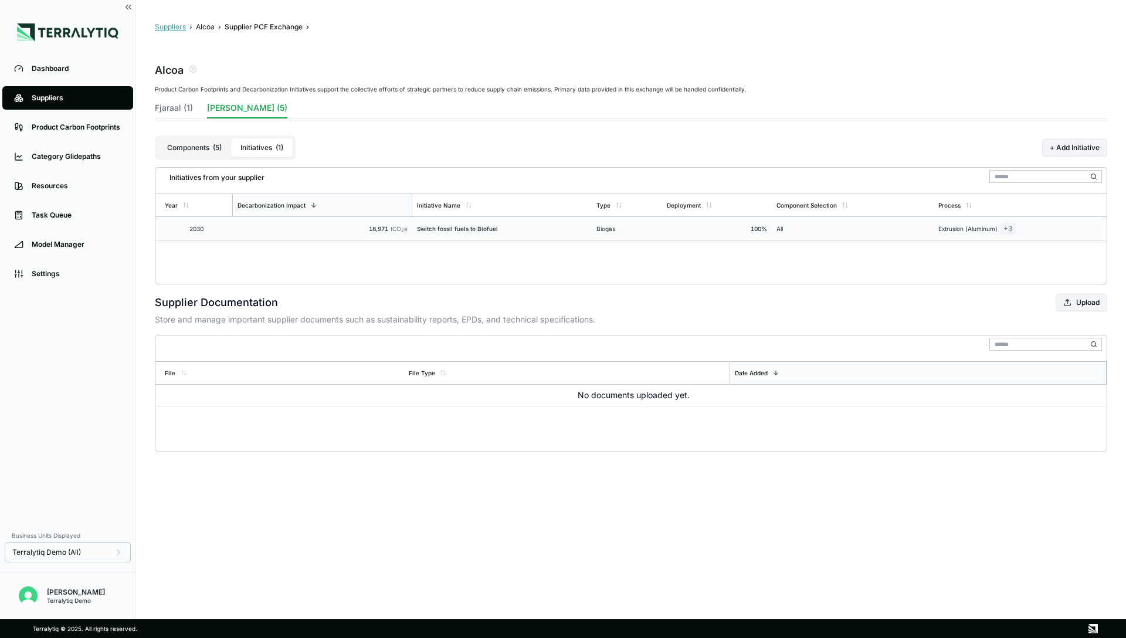
click at [170, 29] on button "Suppliers" at bounding box center [170, 26] width 31 height 9
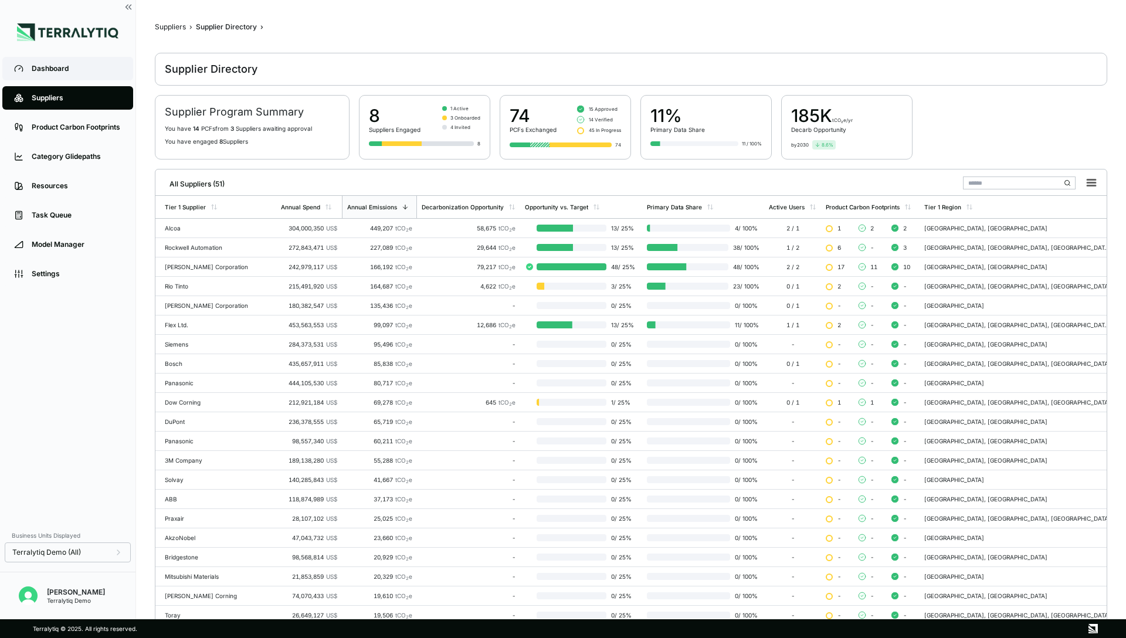
click at [69, 69] on div "Dashboard" at bounding box center [77, 68] width 90 height 9
